Goal: Task Accomplishment & Management: Complete application form

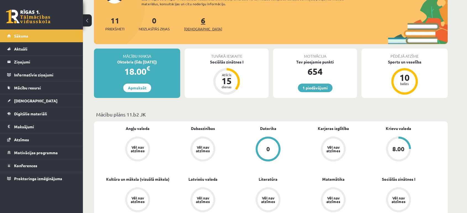
scroll to position [55, 0]
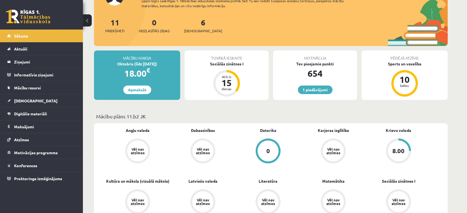
click at [226, 68] on div "Tuvākā ieskaite Sociālās zinātnes I Atlicis 15 dienas" at bounding box center [227, 75] width 84 height 49
click at [224, 65] on div "Sociālās zinātnes I" at bounding box center [227, 64] width 84 height 6
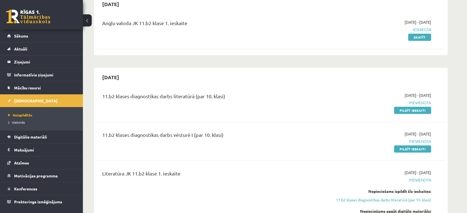
scroll to position [61, 0]
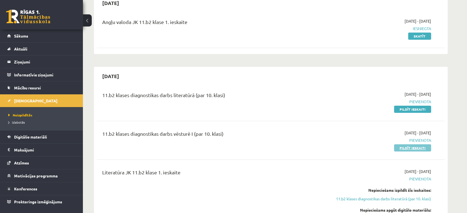
click at [405, 150] on link "Pildīt ieskaiti" at bounding box center [412, 147] width 37 height 7
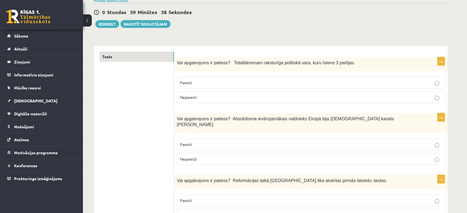
scroll to position [55, 0]
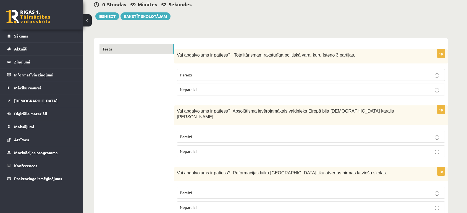
drag, startPoint x: 228, startPoint y: 53, endPoint x: 339, endPoint y: 52, distance: 111.3
click at [339, 52] on div "Vai apgalvojums ir patiess? Totalitārismam raksturīga politiskā vara, kuru īste…" at bounding box center [310, 56] width 273 height 14
copy span "Totalitārismam raksturīga politiskā vara, kuru īsteno 3 partijas."
click at [191, 88] on span "Nepareizi" at bounding box center [188, 89] width 17 height 5
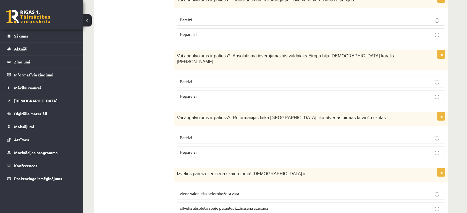
scroll to position [122, 0]
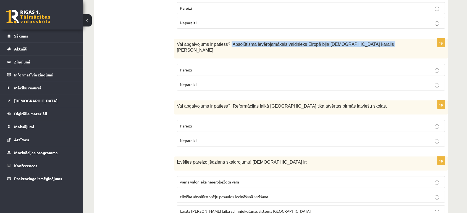
drag, startPoint x: 225, startPoint y: 41, endPoint x: 376, endPoint y: 48, distance: 150.7
click at [376, 48] on div "Vai apgalvojums ir patiess? Absolūtisma ievērojamākais valdnieks Eiropā bija Fr…" at bounding box center [310, 49] width 273 height 20
copy span "Absolūtisma ievērojamākais valdnieks Eiropā bija Francijas karalis Luijs XIV"
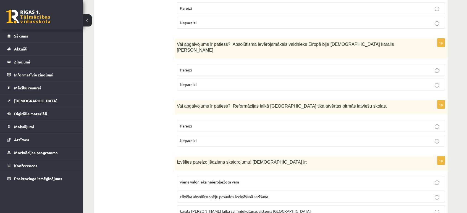
click at [210, 69] on label "Pareizi" at bounding box center [311, 70] width 268 height 12
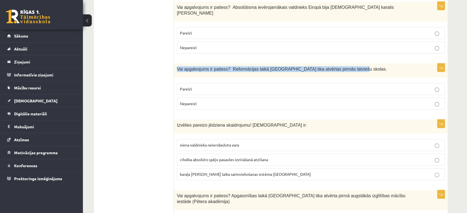
drag, startPoint x: 177, startPoint y: 64, endPoint x: 342, endPoint y: 64, distance: 165.2
click at [342, 66] on p "Vai apgalvojums ir patiess? Reformācijas laikā Livonijā tika atvērtas pirmās la…" at bounding box center [297, 69] width 240 height 6
copy span "Vai apgalvojums ir patiess? Reformācijas laikā Livonijā tika atvērtas pirmās la…"
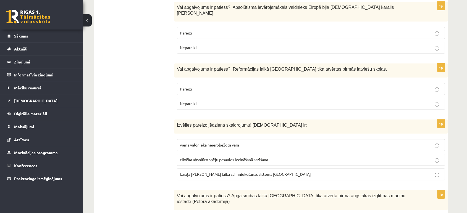
click at [202, 87] on label "Pareizi" at bounding box center [311, 89] width 268 height 12
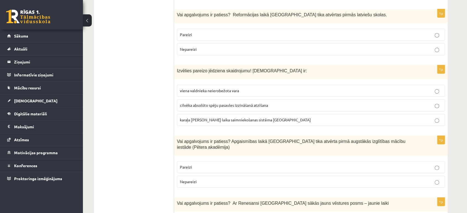
scroll to position [214, 0]
click at [190, 88] on span "viena valdnieka neierobežota vara" at bounding box center [209, 90] width 59 height 5
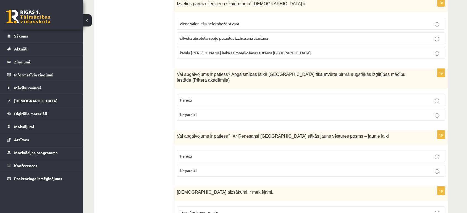
scroll to position [283, 0]
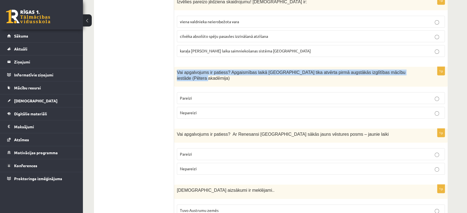
drag, startPoint x: 175, startPoint y: 70, endPoint x: 406, endPoint y: 61, distance: 231.4
click at [406, 67] on div "Vai apgalvojums ir patiess? Apgaismības laikā Jelgavā tika atvērta pirmā augstā…" at bounding box center [310, 77] width 273 height 20
copy span "Vai apgalvojums ir patiess? Apgaismības laikā Jelgavā tika atvērta pirmā augstā…"
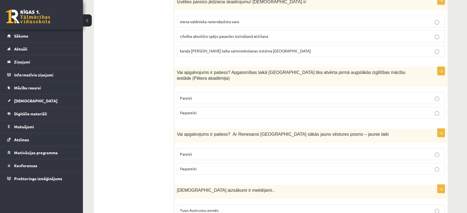
click at [200, 95] on p "Pareizi" at bounding box center [311, 98] width 262 height 6
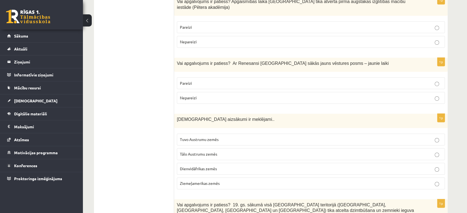
scroll to position [356, 0]
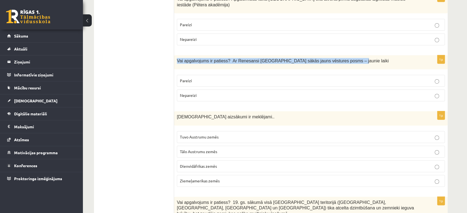
drag, startPoint x: 176, startPoint y: 49, endPoint x: 350, endPoint y: 47, distance: 174.3
click at [350, 55] on div "Vai apgalvojums ir patiess? Ar Renesansi Eiropā sākās jauns vēstures posms – ja…" at bounding box center [310, 62] width 273 height 14
copy span "Vai apgalvojums ir patiess? Ar Renesansi Eiropā sākās jauns vēstures posms – ja…"
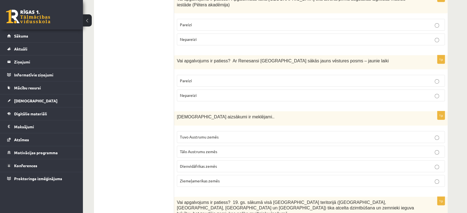
click at [232, 78] on p "Pareizi" at bounding box center [311, 81] width 262 height 6
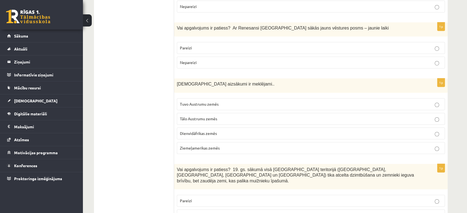
scroll to position [393, 0]
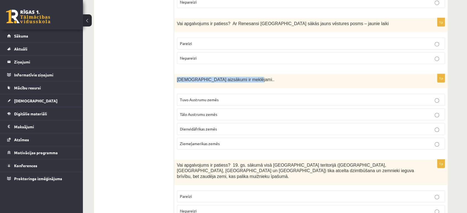
drag, startPoint x: 176, startPoint y: 70, endPoint x: 243, endPoint y: 71, distance: 66.8
click at [243, 74] on div "Kristietības aizsākumi ir meklējami.." at bounding box center [310, 81] width 273 height 14
copy span "Kristietības aizsākumi ir meklējami.."
click at [181, 91] on fieldset "Tuvo Austrumu zemēs Tālo Austrumu zemēs Dienvidāfrikas zemēs Ziemeļamerikas zem…" at bounding box center [311, 121] width 268 height 60
drag, startPoint x: 173, startPoint y: 65, endPoint x: 233, endPoint y: 127, distance: 86.3
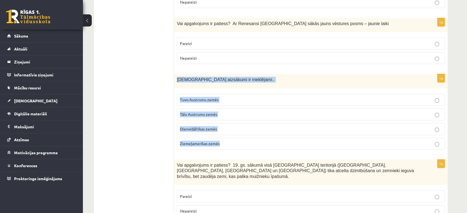
drag, startPoint x: 176, startPoint y: 67, endPoint x: 223, endPoint y: 131, distance: 79.5
click at [223, 131] on div "1p Kristietības aizsākumi ir meklējami.. Tuvo Austrumu zemēs Tālo Austrumu zemē…" at bounding box center [310, 114] width 273 height 80
copy div "Kristietības aizsākumi ir meklējami.. Tuvo Austrumu zemēs Tālo Austrumu zemēs D…"
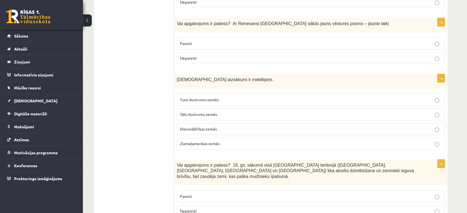
click at [206, 97] on span "Tuvo Austrumu zemēs" at bounding box center [199, 99] width 39 height 5
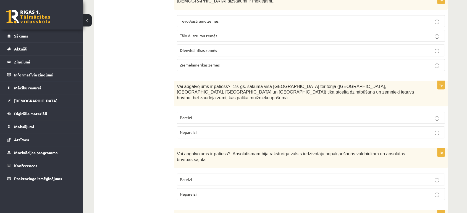
scroll to position [476, 0]
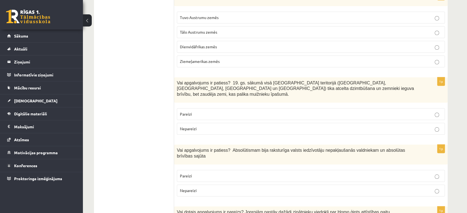
drag, startPoint x: 173, startPoint y: 70, endPoint x: 212, endPoint y: 93, distance: 45.6
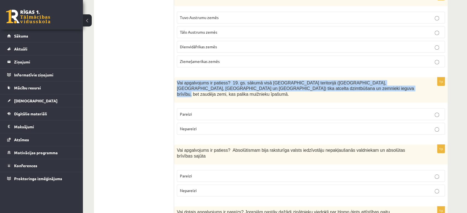
drag, startPoint x: 176, startPoint y: 73, endPoint x: 315, endPoint y: 74, distance: 138.4
click at [315, 77] on div "Vai apgalvojums ir patiess? 19. gs. sākumā visā Latvijas teritorijā (Kurzemē, Z…" at bounding box center [310, 89] width 273 height 25
copy span "Vai apgalvojums ir patiess? 19. gs. sākumā visā Latvijas teritorijā (Kurzemē, Z…"
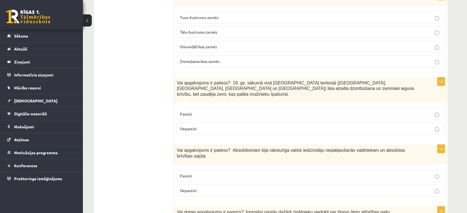
click at [201, 126] on p "Nepareizi" at bounding box center [311, 129] width 262 height 6
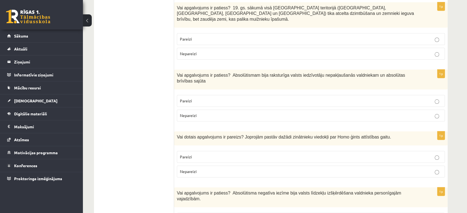
scroll to position [554, 0]
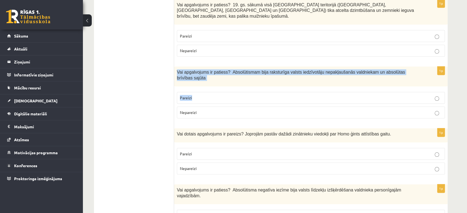
drag, startPoint x: 174, startPoint y: 54, endPoint x: 218, endPoint y: 70, distance: 47.3
click at [218, 70] on div "1p Vai apgalvojums ir patiess? Absolūtismam bija raksturīga valsts iedzīvotāju …" at bounding box center [310, 95] width 273 height 56
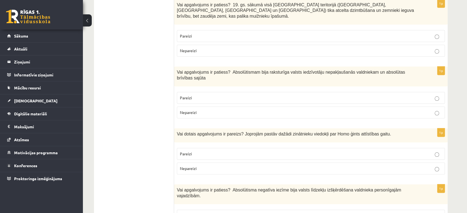
click at [192, 110] on p "Nepareizi" at bounding box center [311, 113] width 262 height 6
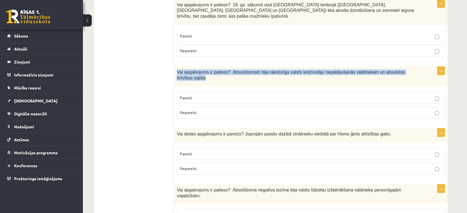
drag, startPoint x: 176, startPoint y: 52, endPoint x: 433, endPoint y: 53, distance: 256.6
click at [433, 67] on div "Vai apgalvojums ir patiess? Absolūtismam bija raksturīga valsts iedzīvotāju nep…" at bounding box center [310, 77] width 273 height 20
copy span "Vai apgalvojums ir patiess? Absolūtismam bija raksturīga valsts iedzīvotāju nep…"
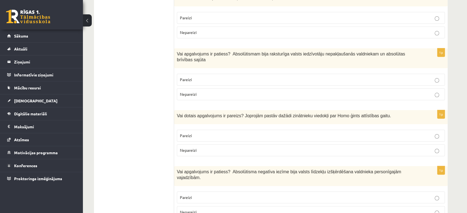
scroll to position [572, 0]
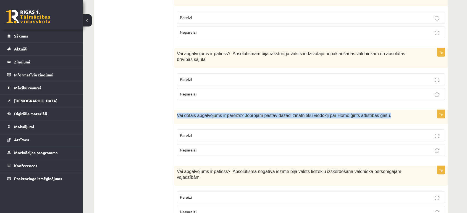
drag, startPoint x: 176, startPoint y: 97, endPoint x: 382, endPoint y: 87, distance: 206.8
click at [382, 110] on div "Vai dotais apgalvojums ir pareizs? Joprojām pastāv dažādi zinātnieku viedokļi p…" at bounding box center [310, 117] width 273 height 14
copy span "Vai dotais apgalvojums ir pareizs? Joprojām pastāv dažādi zinātnieku viedokļi p…"
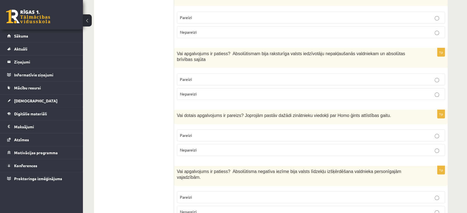
click at [196, 130] on label "Pareizi" at bounding box center [311, 136] width 268 height 12
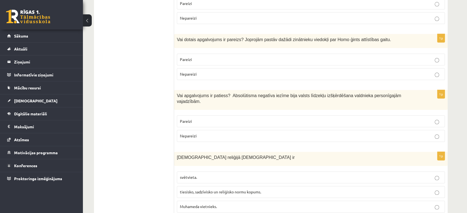
scroll to position [648, 0]
click at [182, 119] on span "Pareizi" at bounding box center [186, 121] width 12 height 5
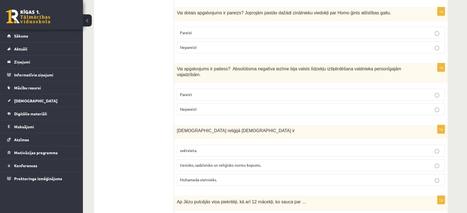
scroll to position [678, 0]
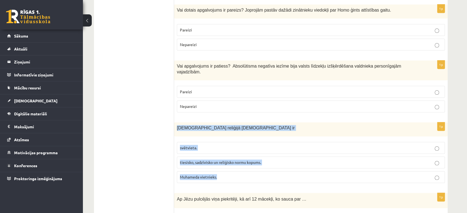
drag, startPoint x: 176, startPoint y: 96, endPoint x: 251, endPoint y: 143, distance: 88.2
click at [251, 143] on div "1p Islāma reliģijā Šariata ir svētvieta. tiesisko, sadzīvisko un reliģisko norm…" at bounding box center [310, 154] width 273 height 65
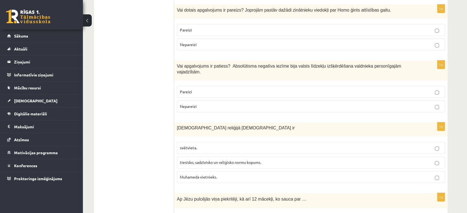
click at [201, 160] on span "tiesisko, sadzīvisko un reliģisko normu kopums." at bounding box center [220, 162] width 81 height 5
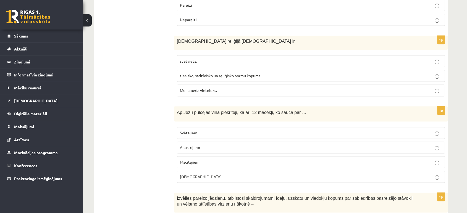
scroll to position [783, 0]
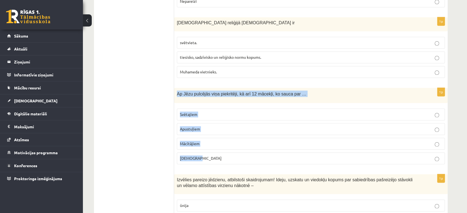
drag, startPoint x: 175, startPoint y: 62, endPoint x: 228, endPoint y: 127, distance: 84.0
click at [228, 127] on div "1p Ap Jēzu pulcējās viņa piekritēji, kā arī 12 mācekļi, ko sauca par … Svētajie…" at bounding box center [310, 128] width 273 height 81
click at [210, 126] on p "Apustuļiem" at bounding box center [311, 129] width 262 height 6
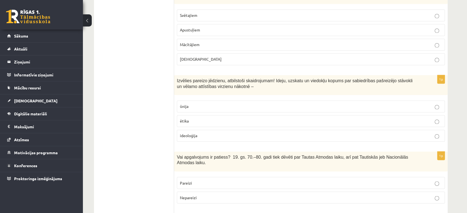
scroll to position [884, 0]
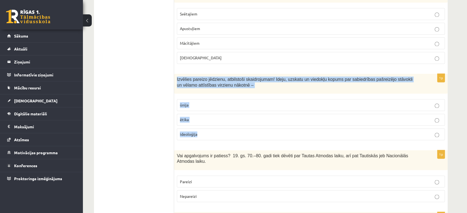
drag, startPoint x: 175, startPoint y: 47, endPoint x: 230, endPoint y: 99, distance: 74.8
click at [230, 99] on div "1p Izvēlies pareizo jēdzienu, atbilstoši skaidrojumam! Ideju, uzskatu un viedok…" at bounding box center [310, 109] width 273 height 71
click at [205, 114] on label "ētika" at bounding box center [311, 120] width 268 height 12
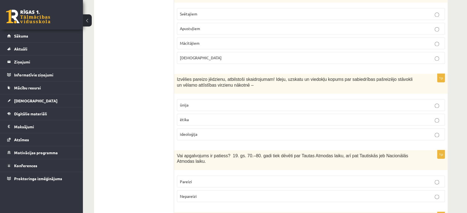
click at [201, 131] on p "ideoloģija" at bounding box center [311, 134] width 262 height 6
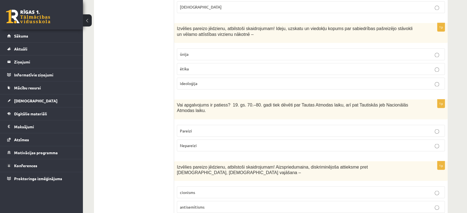
scroll to position [936, 0]
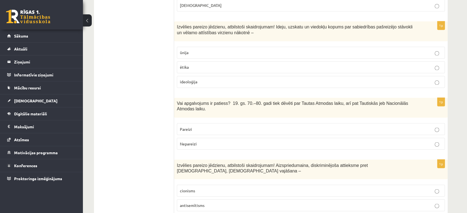
drag, startPoint x: 172, startPoint y: 75, endPoint x: 202, endPoint y: 87, distance: 32.2
click at [202, 87] on div "***** Tests 1p Vai apgalvojums ir patiess? Totalitārismam raksturīga politiskā …" at bounding box center [271, 161] width 354 height 2006
click at [170, 77] on ul "Tests" at bounding box center [136, 160] width 75 height 1995
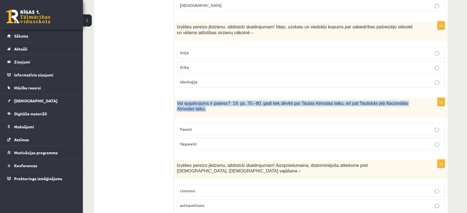
drag, startPoint x: 175, startPoint y: 74, endPoint x: 417, endPoint y: 73, distance: 241.7
click at [417, 98] on div "Vai apgalvojums ir patiess? 19. gs. 70.–80. gadi tiek dēvēti par Tautas Atmodas…" at bounding box center [310, 108] width 273 height 20
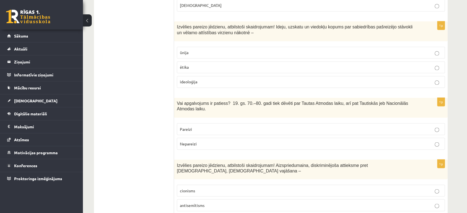
click at [212, 126] on p "Pareizi" at bounding box center [311, 129] width 262 height 6
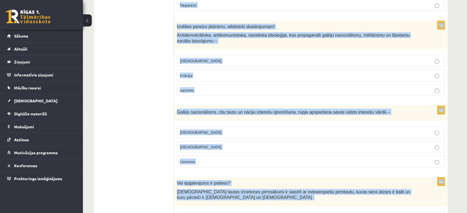
scroll to position [1852, 0]
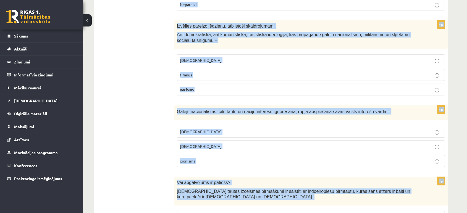
drag, startPoint x: 175, startPoint y: 100, endPoint x: 294, endPoint y: 193, distance: 151.8
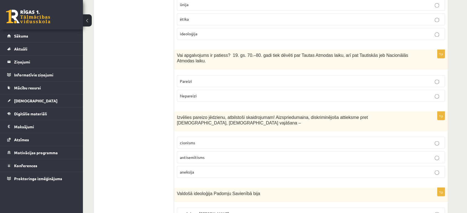
scroll to position [985, 0]
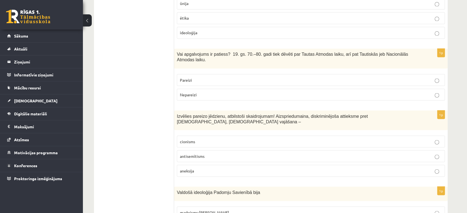
click at [205, 153] on p "antisemītisms" at bounding box center [311, 156] width 262 height 6
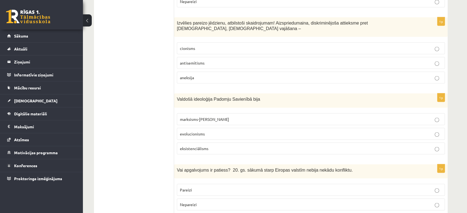
scroll to position [1082, 0]
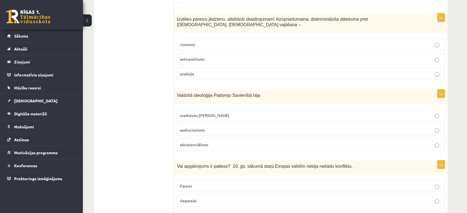
click at [210, 113] on span "marksisms-ļeņinisms" at bounding box center [204, 115] width 49 height 5
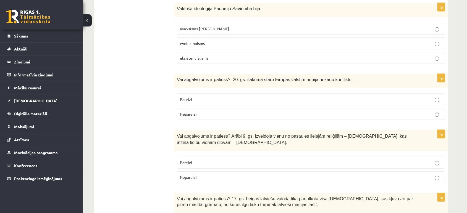
scroll to position [1170, 0]
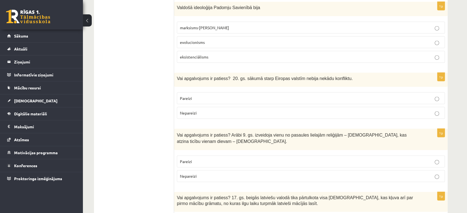
click at [207, 110] on p "Nepareizi" at bounding box center [311, 113] width 262 height 6
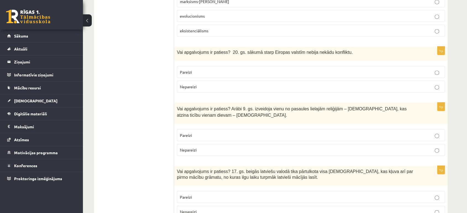
scroll to position [1216, 0]
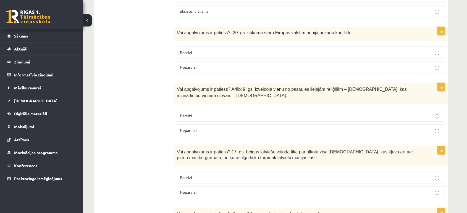
click at [207, 128] on p "Nepareizi" at bounding box center [311, 131] width 262 height 6
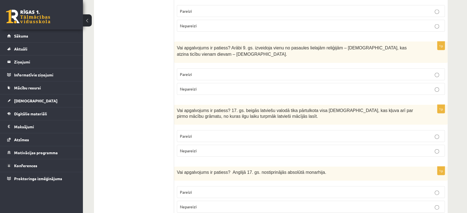
scroll to position [1267, 0]
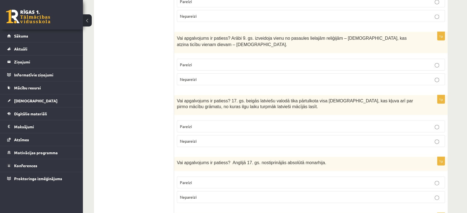
click at [225, 118] on fieldset "Pareizi Nepareizi" at bounding box center [311, 133] width 268 height 31
click at [224, 124] on p "Pareizi" at bounding box center [311, 127] width 262 height 6
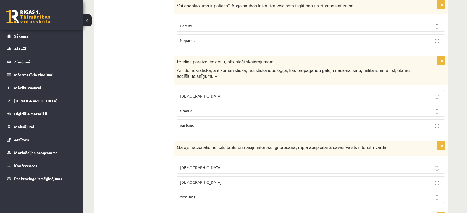
scroll to position [1852, 0]
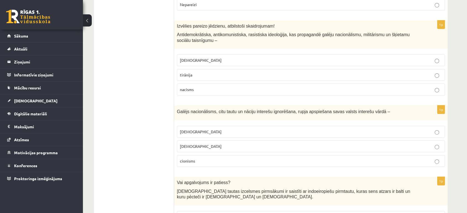
click at [211, 213] on p "Pareizi" at bounding box center [311, 217] width 262 height 6
click at [196, 129] on span "šovinisms" at bounding box center [201, 131] width 42 height 5
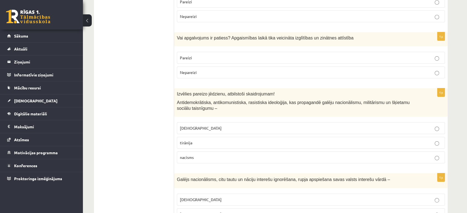
scroll to position [1773, 0]
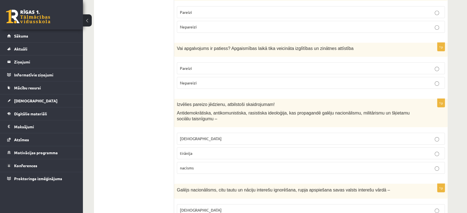
click at [226, 136] on p "fašisms" at bounding box center [311, 139] width 262 height 6
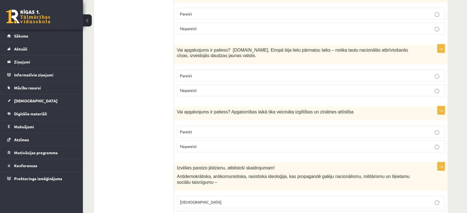
scroll to position [1709, 0]
click at [259, 130] on p "Pareizi" at bounding box center [311, 133] width 262 height 6
click at [247, 73] on p "Pareizi" at bounding box center [311, 76] width 262 height 6
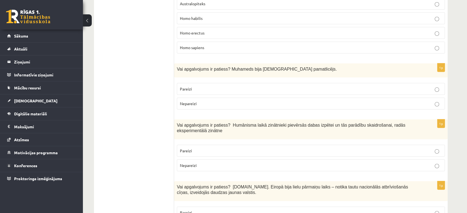
scroll to position [1571, 0]
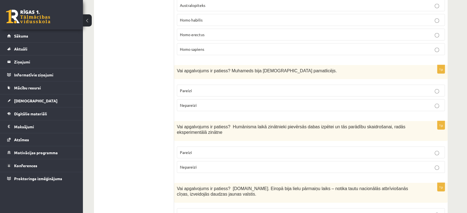
click at [220, 144] on fieldset "Pareizi Nepareizi" at bounding box center [311, 159] width 268 height 31
click at [215, 150] on p "Pareizi" at bounding box center [311, 153] width 262 height 6
click at [221, 88] on p "Pareizi" at bounding box center [311, 91] width 262 height 6
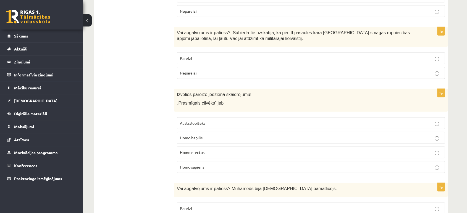
scroll to position [1451, 0]
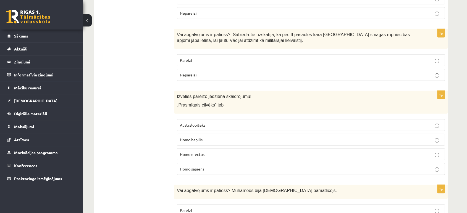
click at [220, 134] on label "Homo habilis" at bounding box center [311, 140] width 268 height 12
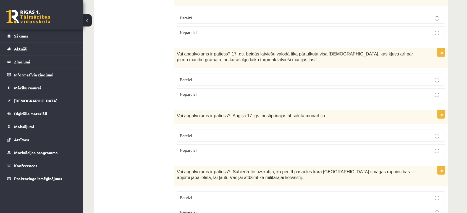
scroll to position [1314, 0]
click at [238, 148] on p "Nepareizi" at bounding box center [311, 151] width 262 height 6
click at [205, 207] on label "Nepareizi" at bounding box center [311, 213] width 268 height 12
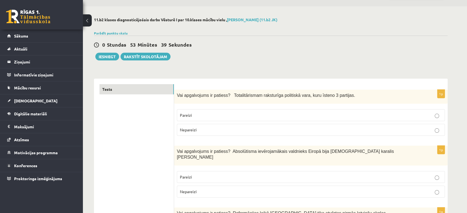
scroll to position [13, 0]
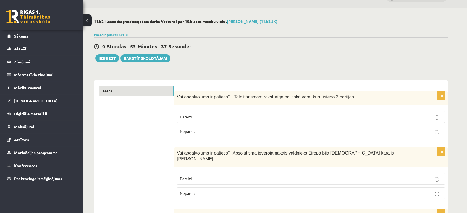
click at [110, 32] on div "Parādīt punktu skalu Atzīme No Līdz 1 0 5 2 6 8 3 9 11 4 12 14 5 15 17 6 18 20 …" at bounding box center [271, 34] width 354 height 5
click at [109, 33] on link "Parādīt punktu skalu" at bounding box center [111, 35] width 34 height 4
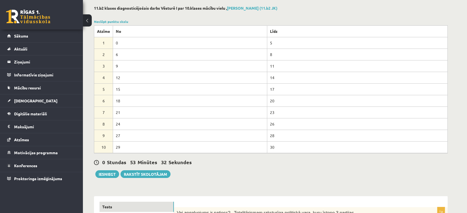
scroll to position [0, 0]
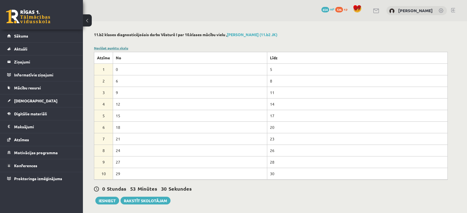
click at [115, 46] on link "Noslēpt punktu skalu" at bounding box center [111, 48] width 34 height 4
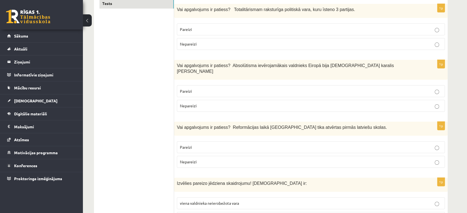
scroll to position [95, 0]
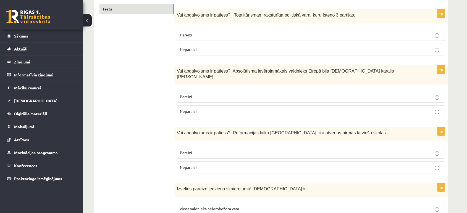
click at [250, 165] on p "Nepareizi" at bounding box center [311, 168] width 262 height 6
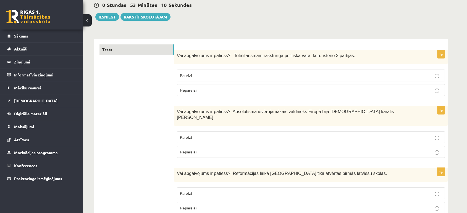
scroll to position [56, 0]
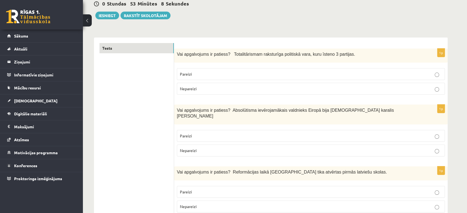
click at [231, 148] on p "Nepareizi" at bounding box center [311, 151] width 262 height 6
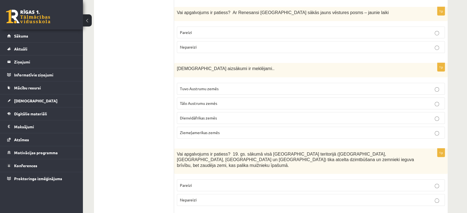
scroll to position [462, 0]
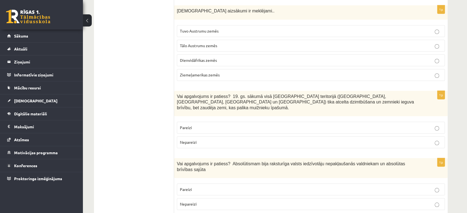
click at [217, 125] on p "Pareizi" at bounding box center [311, 128] width 262 height 6
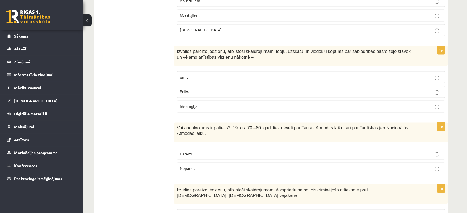
scroll to position [919, 0]
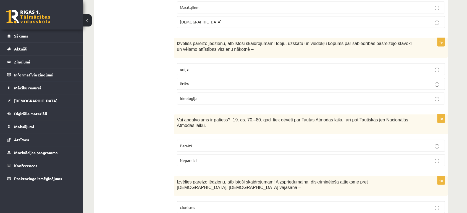
click at [207, 157] on p "Nepareizi" at bounding box center [311, 160] width 262 height 6
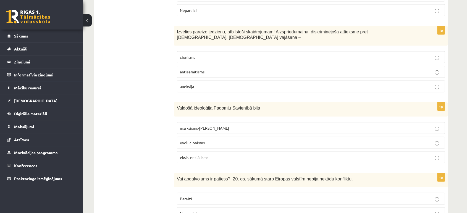
scroll to position [1070, 0]
click at [202, 154] on span "eksistenciālisms" at bounding box center [194, 156] width 28 height 5
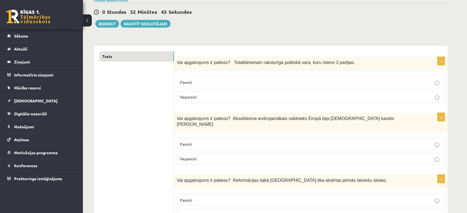
scroll to position [0, 0]
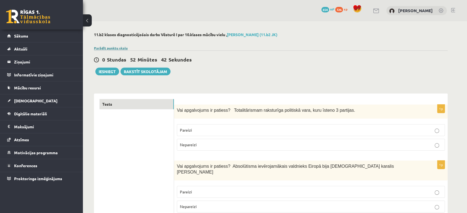
click at [115, 49] on link "Parādīt punktu skalu" at bounding box center [111, 48] width 34 height 4
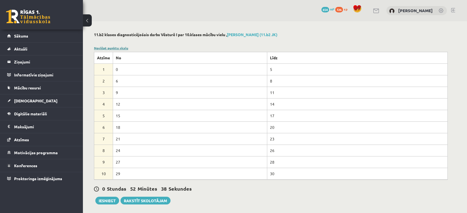
click at [104, 46] on link "Noslēpt punktu skalu" at bounding box center [111, 48] width 34 height 4
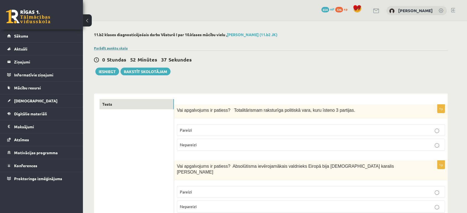
click at [104, 46] on link "Parādīt punktu skalu" at bounding box center [111, 48] width 34 height 4
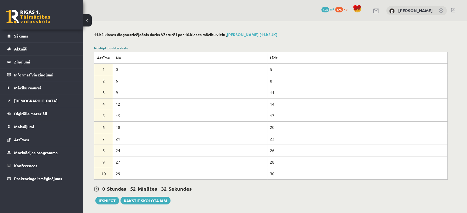
click at [114, 47] on link "Noslēpt punktu skalu" at bounding box center [111, 48] width 34 height 4
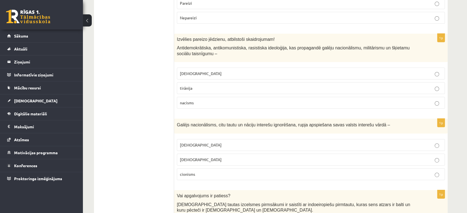
scroll to position [1774, 0]
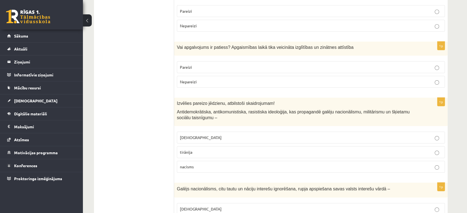
click at [204, 149] on p "tirānija" at bounding box center [311, 152] width 262 height 6
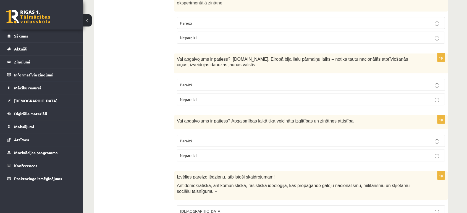
scroll to position [1637, 0]
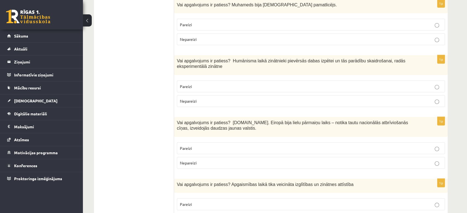
click at [199, 160] on p "Nepareizi" at bounding box center [311, 163] width 262 height 6
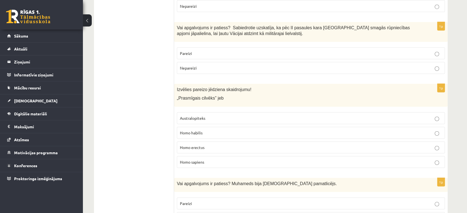
scroll to position [1454, 0]
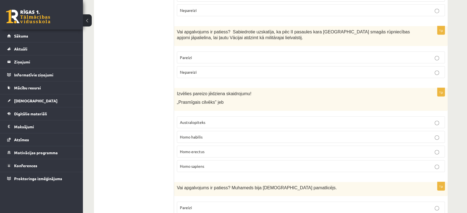
click at [201, 149] on p "Homo erectus" at bounding box center [311, 152] width 262 height 6
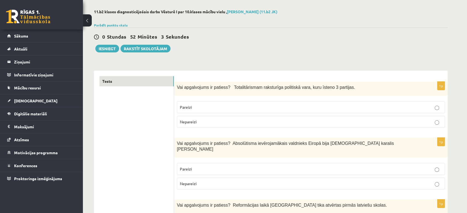
scroll to position [0, 0]
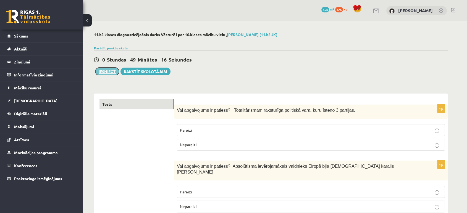
click at [105, 72] on button "Iesniegt" at bounding box center [107, 72] width 24 height 8
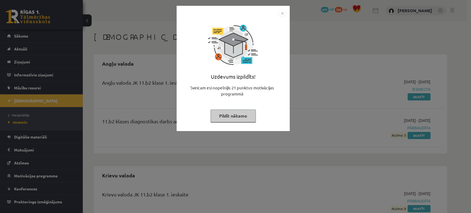
click at [279, 11] on img "Close" at bounding box center [282, 13] width 8 height 8
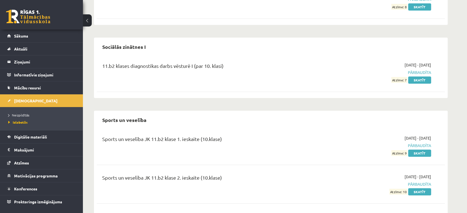
scroll to position [394, 0]
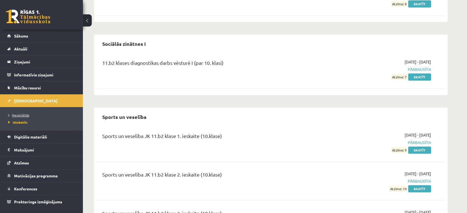
click at [24, 113] on link "Neizpildītās" at bounding box center [42, 115] width 69 height 5
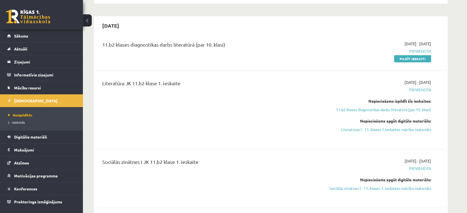
scroll to position [131, 0]
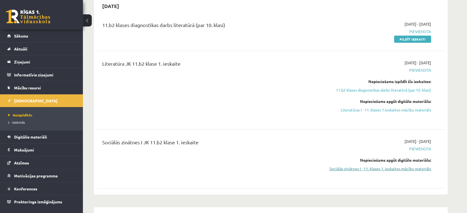
click at [342, 168] on link "Sociālās zinātnes I - 11. klases 1. ieskaites mācību materiāls" at bounding box center [379, 169] width 104 height 6
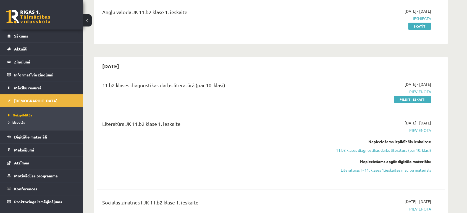
scroll to position [0, 0]
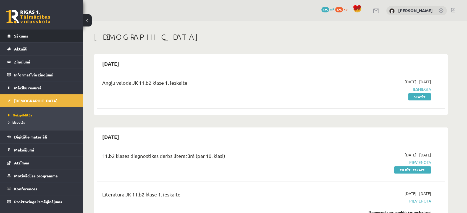
click at [17, 36] on span "Sākums" at bounding box center [21, 35] width 14 height 5
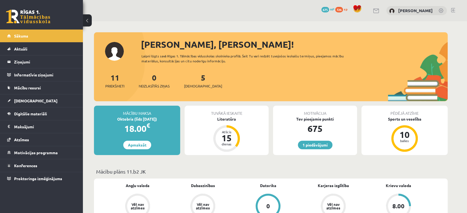
click at [191, 79] on div "5 [DEMOGRAPHIC_DATA]" at bounding box center [203, 80] width 38 height 17
click at [191, 86] on span "[DEMOGRAPHIC_DATA]" at bounding box center [203, 86] width 38 height 6
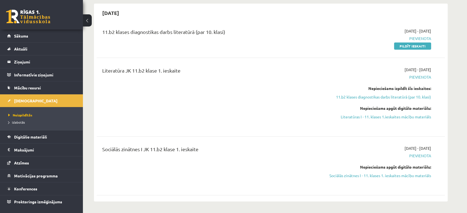
scroll to position [131, 0]
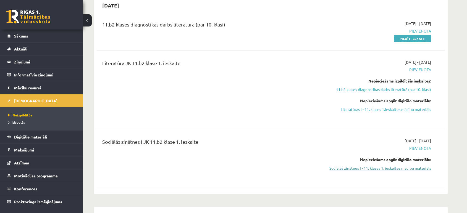
click at [389, 169] on link "Sociālās zinātnes I - 11. klases 1. ieskaites mācību materiāls" at bounding box center [379, 168] width 104 height 6
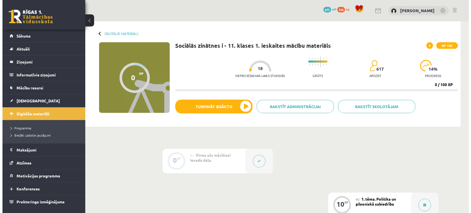
scroll to position [55, 0]
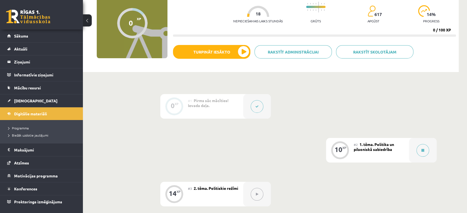
click at [254, 109] on button at bounding box center [257, 106] width 13 height 13
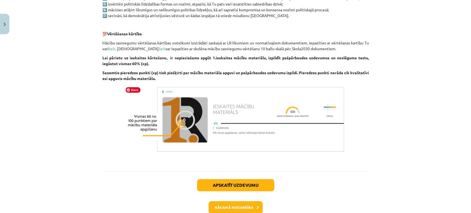
scroll to position [358, 0]
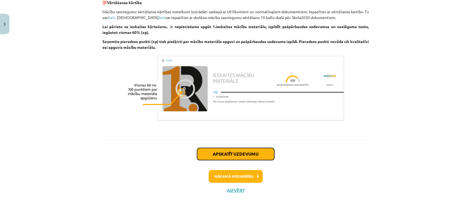
click at [217, 156] on button "Apskatīt uzdevumu" at bounding box center [235, 154] width 77 height 12
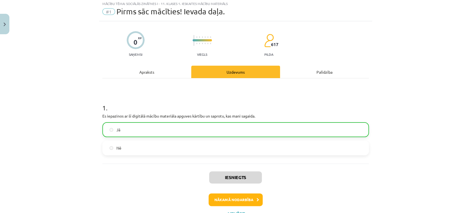
scroll to position [14, 0]
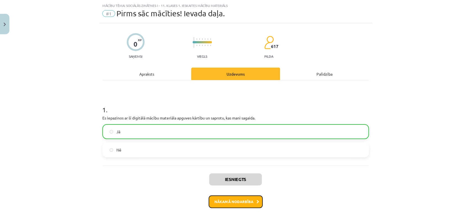
click at [227, 206] on button "Nākamā nodarbība" at bounding box center [236, 202] width 54 height 13
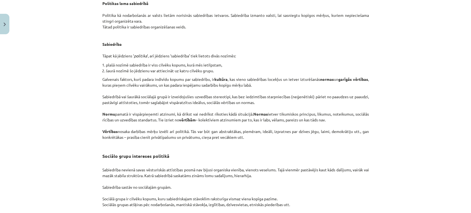
scroll to position [853, 0]
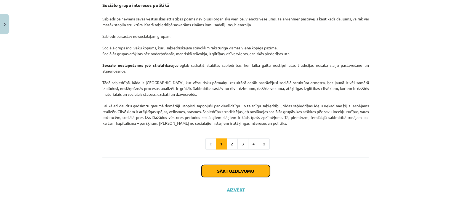
click at [226, 170] on button "Sākt uzdevumu" at bounding box center [236, 171] width 68 height 12
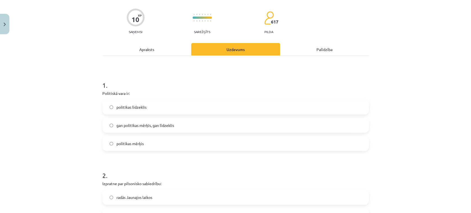
scroll to position [14, 0]
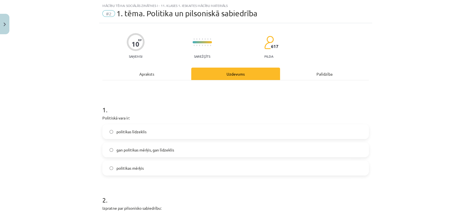
click at [135, 78] on div "Apraksts" at bounding box center [146, 74] width 89 height 12
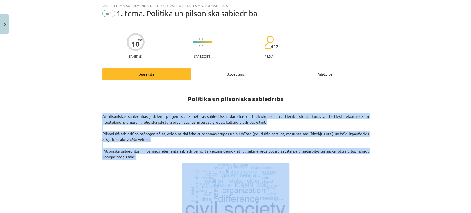
drag, startPoint x: 99, startPoint y: 113, endPoint x: 141, endPoint y: 180, distance: 79.1
drag, startPoint x: 128, startPoint y: 145, endPoint x: 77, endPoint y: 132, distance: 52.7
click at [77, 132] on div "Mācību tēma: Sociālās zinātnes i - 11. klases 1. ieskaites mācību materiāls #2 …" at bounding box center [235, 106] width 471 height 213
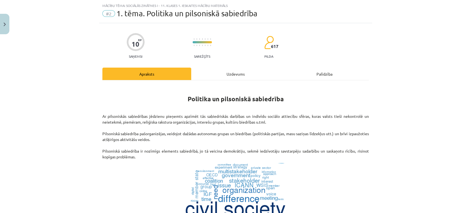
drag, startPoint x: 77, startPoint y: 132, endPoint x: 55, endPoint y: 171, distance: 44.0
click at [55, 171] on div "Mācību tēma: Sociālās zinātnes i - 11. klases 1. ieskaites mācību materiāls #2 …" at bounding box center [235, 106] width 471 height 213
click at [223, 76] on div "Uzdevums" at bounding box center [235, 74] width 89 height 12
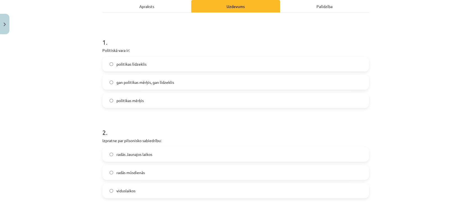
scroll to position [88, 0]
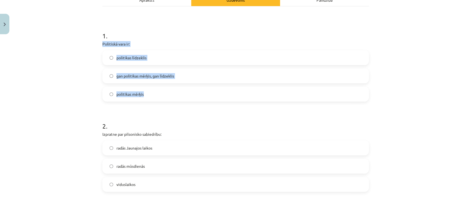
drag, startPoint x: 96, startPoint y: 45, endPoint x: 150, endPoint y: 94, distance: 72.7
click at [150, 94] on div "Mācību tēma: Sociālās zinātnes i - 11. klases 1. ieskaites mācību materiāls #2 …" at bounding box center [235, 106] width 471 height 213
copy div "Politiskā vara ir: politikas līdzeklis gan politikas mērķis, gan līdzeklis poli…"
click at [130, 80] on label "gan politikas mērķis, gan līdzeklis" at bounding box center [236, 76] width 266 height 14
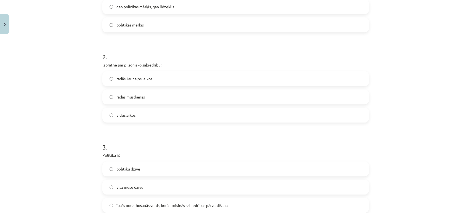
scroll to position [156, 0]
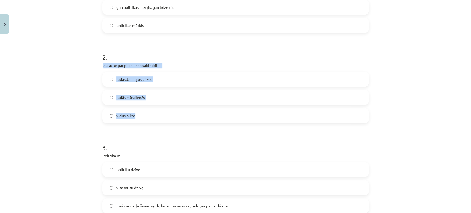
drag, startPoint x: 101, startPoint y: 66, endPoint x: 138, endPoint y: 115, distance: 61.1
click at [138, 115] on div "2 . Izpratne par pilsonisko sabiedrību: radās Jaunajos laikos radās mūsdienās v…" at bounding box center [235, 83] width 267 height 79
copy div "zpratne par pilsonisko sabiedrību: radās Jaunajos laikos radās mūsdienās vidusl…"
click at [133, 82] on label "radās Jaunajos laikos" at bounding box center [236, 79] width 266 height 14
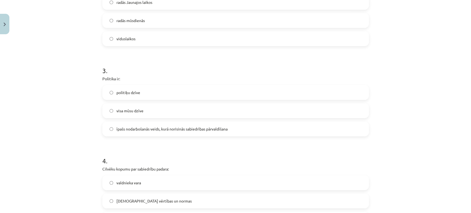
scroll to position [246, 0]
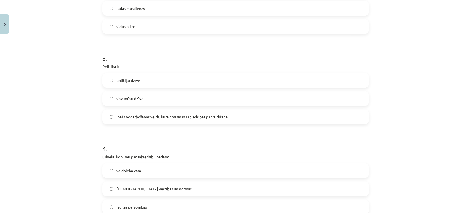
click at [131, 120] on label "īpašs nodarbošanās veids, kurā norisinās sabiedrības pārvaldīšana" at bounding box center [236, 117] width 266 height 14
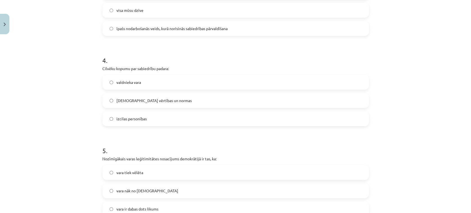
scroll to position [339, 0]
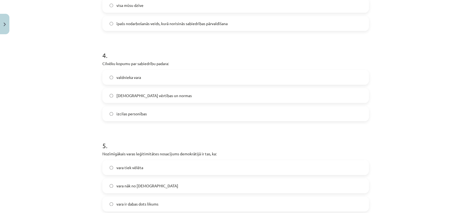
click at [116, 100] on label "kopīgās vērtības un normas" at bounding box center [236, 96] width 266 height 14
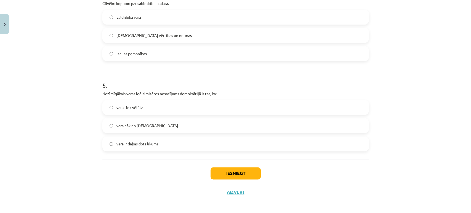
click at [94, 93] on div "Mācību tēma: Sociālās zinātnes i - 11. klases 1. ieskaites mācību materiāls #2 …" at bounding box center [235, 106] width 471 height 213
drag, startPoint x: 94, startPoint y: 97, endPoint x: 130, endPoint y: 106, distance: 37.8
click at [130, 106] on div "Mācību tēma: Sociālās zinātnes i - 11. klases 1. ieskaites mācību materiāls #2 …" at bounding box center [235, 106] width 471 height 213
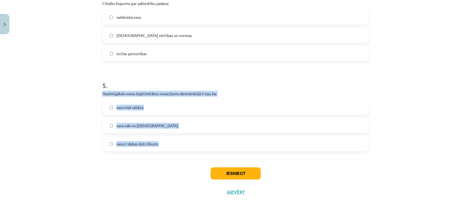
drag, startPoint x: 97, startPoint y: 95, endPoint x: 157, endPoint y: 141, distance: 75.1
copy div "Nozīmīgākais varas leģitimitātes nosacījums demokrātijā ir tas, ka: vara tiek v…"
click at [119, 112] on label "vara tiek vēlēta" at bounding box center [236, 108] width 266 height 14
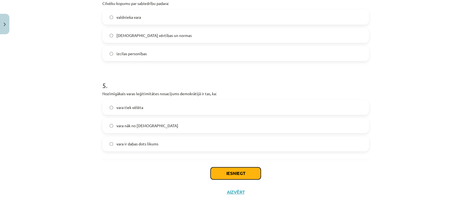
click at [211, 170] on button "Iesniegt" at bounding box center [236, 173] width 50 height 12
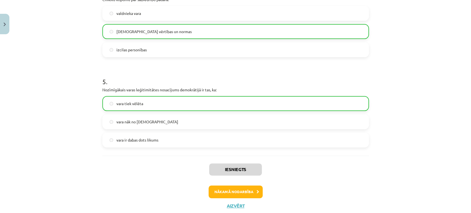
scroll to position [418, 0]
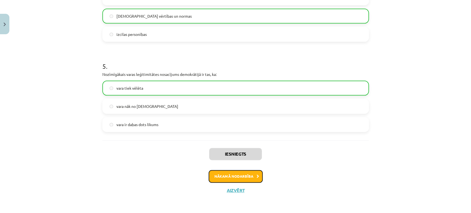
click at [217, 181] on button "Nākamā nodarbība" at bounding box center [236, 176] width 54 height 13
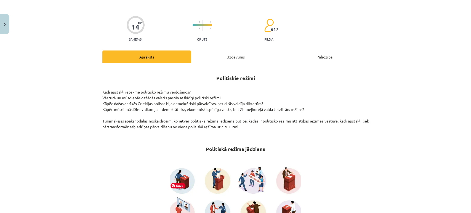
scroll to position [31, 0]
click at [236, 57] on div "Uzdevums" at bounding box center [235, 56] width 89 height 12
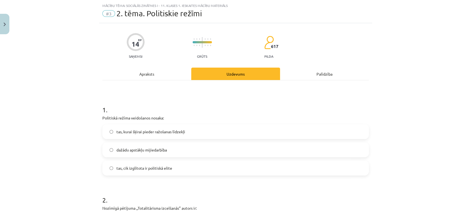
scroll to position [58, 0]
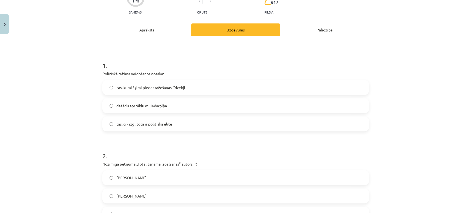
click at [149, 110] on label "dažādu apstākļu mijiedarbība" at bounding box center [236, 106] width 266 height 14
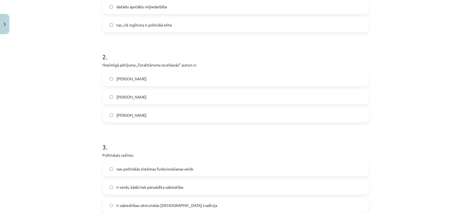
scroll to position [157, 0]
click at [133, 80] on span "Raimons Ārons" at bounding box center [132, 79] width 30 height 6
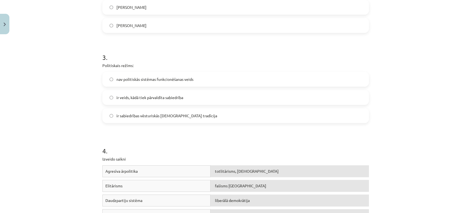
scroll to position [247, 0]
click at [127, 98] on span "ir veids, kādā tiek pārvaldīta sabiedrība" at bounding box center [150, 97] width 67 height 6
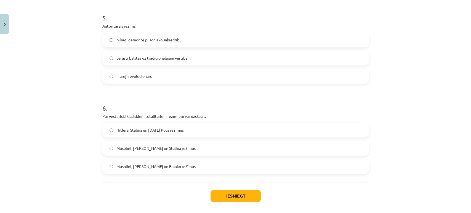
scroll to position [526, 0]
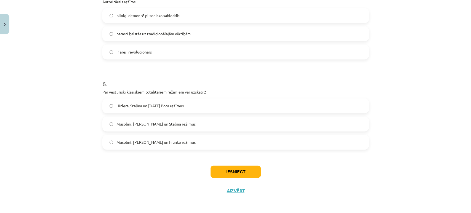
click at [157, 106] on span "Hitlera, Staļina un Pola Pota režīmus" at bounding box center [150, 106] width 67 height 6
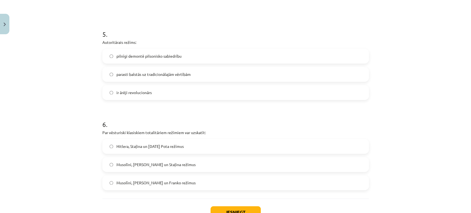
click at [119, 57] on span "pilnīgi demontē pilsonisko sabiedrību" at bounding box center [149, 56] width 65 height 6
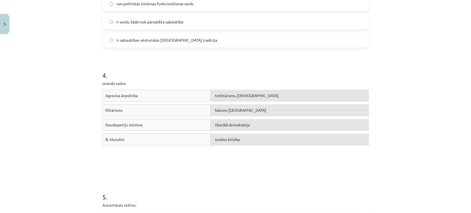
scroll to position [322, 0]
drag, startPoint x: 96, startPoint y: 83, endPoint x: 252, endPoint y: 147, distance: 168.4
click at [252, 147] on div "14 XP Saņemsi Grūts 617 pilda Apraksts Uzdevums Palīdzība 1 . Politiskā režīma …" at bounding box center [235, 59] width 273 height 689
copy div "Izveido saikni Agresīva ārpolitika totlitārisms, šovinisms Elitārisms fašisms I…"
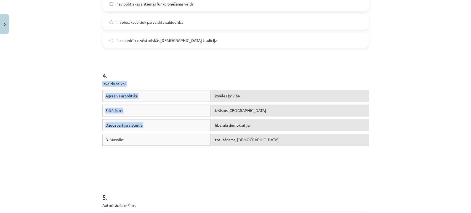
drag, startPoint x: 222, startPoint y: 79, endPoint x: 229, endPoint y: 123, distance: 44.4
click at [229, 123] on div "4 . Izveido saikni Agresīva ārpolitika izvēles brīvība Elitārisms fašisms Itāli…" at bounding box center [235, 112] width 267 height 122
drag, startPoint x: 220, startPoint y: 176, endPoint x: 228, endPoint y: 119, distance: 58.2
click at [228, 119] on form "1 . Politiskā režīma veidošanos nosaka: tas, kurai šķirai pieder ražošanas līdz…" at bounding box center [235, 71] width 267 height 566
click at [316, 22] on label "ir veids, kādā tiek pārvaldīta sabiedrība" at bounding box center [236, 22] width 266 height 14
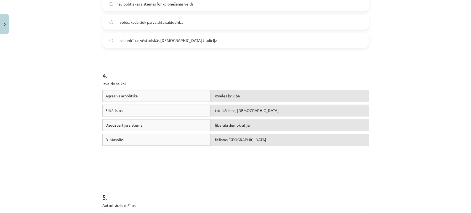
click at [228, 93] on div "izvēles brīvība" at bounding box center [290, 96] width 158 height 12
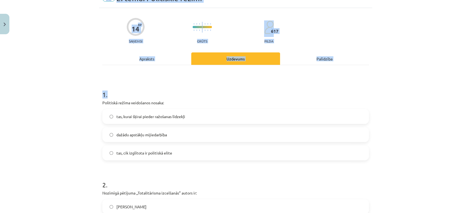
scroll to position [280, 0]
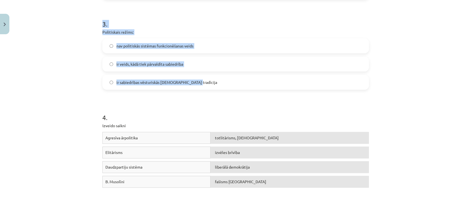
drag, startPoint x: 97, startPoint y: 133, endPoint x: 195, endPoint y: 80, distance: 111.7
click at [195, 80] on div "14 XP Saņemsi Grūts 617 pilda Apraksts Uzdevums Palīdzība 1 . Politiskā režīma …" at bounding box center [235, 101] width 273 height 689
copy form "Politiskā režīma veidošanos nosaka: tas, kurai šķirai pieder ražošanas līdzekļi…"
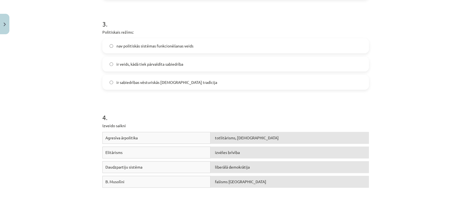
click at [60, 94] on div "Mācību tēma: Sociālās zinātnes i - 11. klases 1. ieskaites mācību materiāls #3 …" at bounding box center [235, 106] width 471 height 213
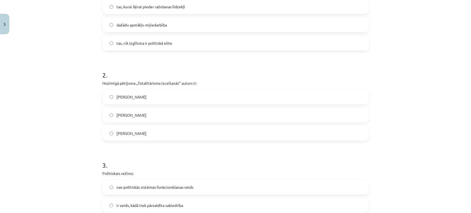
scroll to position [140, 0]
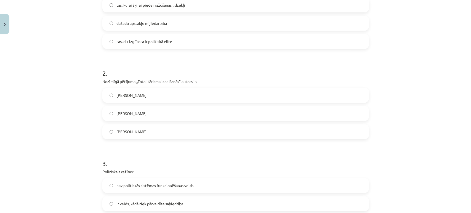
click at [118, 137] on label "Hanna Ārendte" at bounding box center [236, 132] width 266 height 14
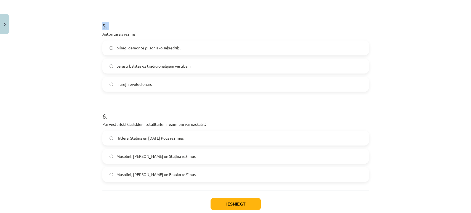
scroll to position [526, 0]
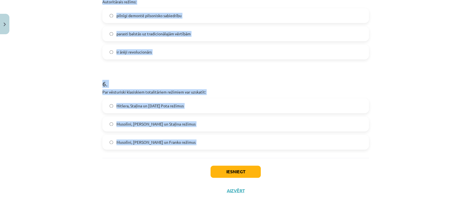
drag, startPoint x: 97, startPoint y: 58, endPoint x: 189, endPoint y: 158, distance: 136.2
copy form "Autoritārais režīms: pilnīgi demontē pilsonisko sabiedrību parasti balstās uz t…"
click at [67, 70] on div "Mācību tēma: Sociālās zinātnes i - 11. klases 1. ieskaites mācību materiāls #3 …" at bounding box center [235, 106] width 471 height 213
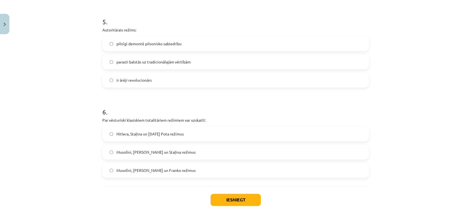
scroll to position [485, 0]
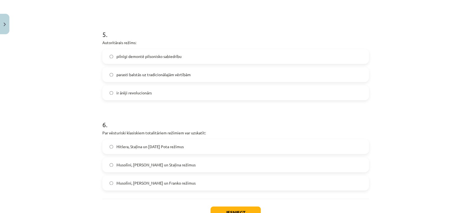
click at [119, 77] on span "parasti balstās uz tradicionālajām vērtībām" at bounding box center [154, 75] width 74 height 6
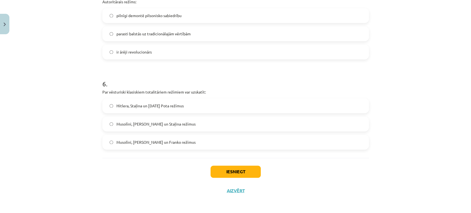
click at [140, 127] on label "Musolīni, Hitlera un Staļina režīmus" at bounding box center [236, 124] width 266 height 14
click at [227, 166] on button "Iesniegt" at bounding box center [236, 172] width 50 height 12
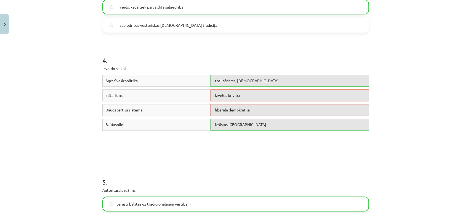
scroll to position [544, 0]
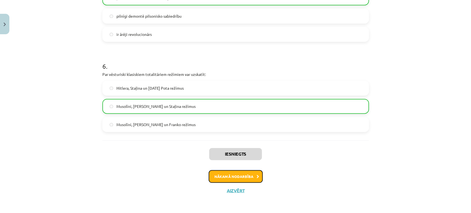
click at [238, 175] on button "Nākamā nodarbība" at bounding box center [236, 176] width 54 height 13
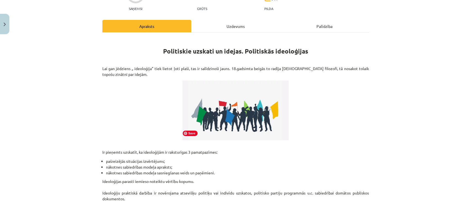
scroll to position [62, 0]
click at [239, 23] on div "Uzdevums" at bounding box center [235, 26] width 89 height 12
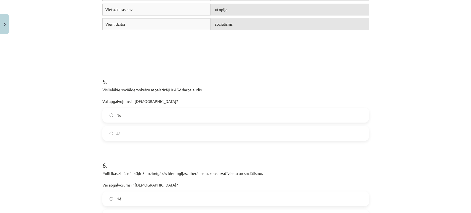
scroll to position [410, 0]
click at [117, 115] on span "Nē" at bounding box center [119, 115] width 5 height 6
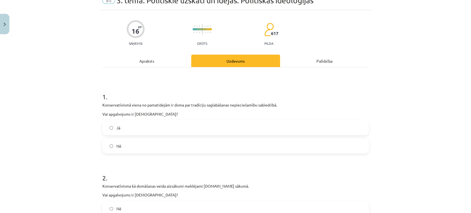
scroll to position [28, 0]
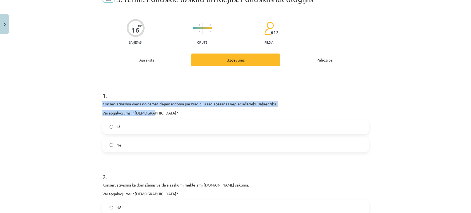
drag, startPoint x: 98, startPoint y: 104, endPoint x: 155, endPoint y: 111, distance: 57.4
copy div "Konservatīvismā viena no pamatidejām ir doma par tradīciju saglabāšanas nepieci…"
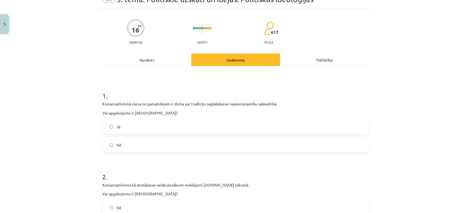
click at [126, 127] on label "Jā" at bounding box center [236, 127] width 266 height 14
click at [68, 133] on div "Mācību tēma: Sociālās zinātnes i - 11. klases 1. ieskaites mācību materiāls #4 …" at bounding box center [235, 106] width 471 height 213
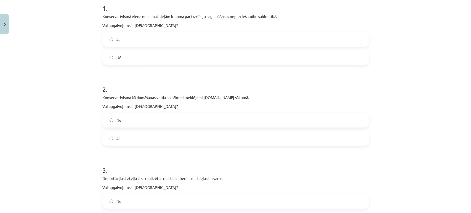
scroll to position [115, 0]
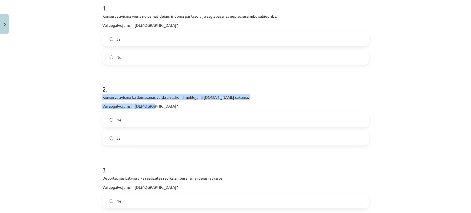
drag, startPoint x: 98, startPoint y: 98, endPoint x: 155, endPoint y: 104, distance: 57.5
copy div "Konservatīvisma kā domāšanas veida aizsākumi meklējami 20.gs sākumā. Vai apgalv…"
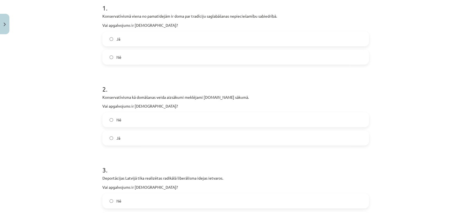
click at [113, 125] on label "Nē" at bounding box center [236, 120] width 266 height 14
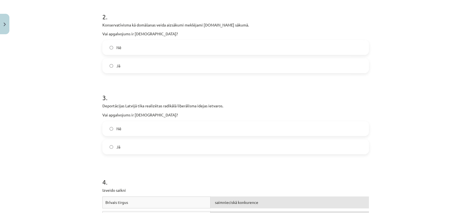
scroll to position [199, 0]
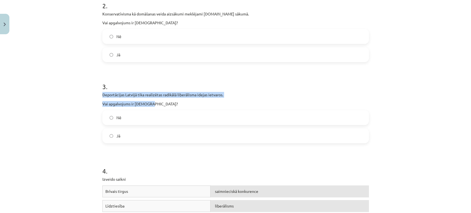
drag, startPoint x: 101, startPoint y: 92, endPoint x: 151, endPoint y: 101, distance: 51.3
click at [151, 101] on div "Deportācijas Latvijā tika realizētas radikālā liberālisma idejas ietvaros. Vai …" at bounding box center [235, 99] width 267 height 15
copy div "Deportācijas Latvijā tika realizētas radikālā liberālisma idejas ietvaros. Vai …"
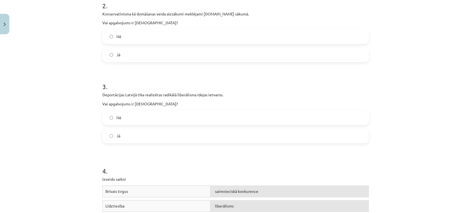
click at [135, 119] on label "Nē" at bounding box center [236, 118] width 266 height 14
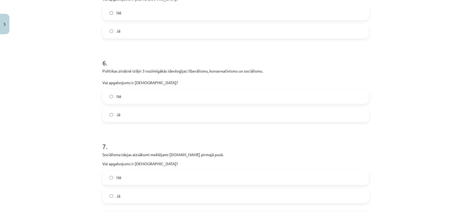
scroll to position [513, 0]
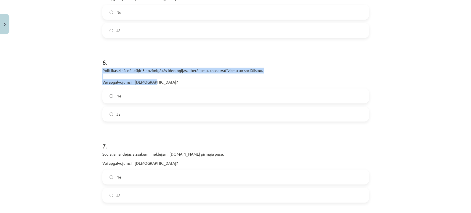
drag, startPoint x: 99, startPoint y: 72, endPoint x: 150, endPoint y: 80, distance: 52.3
copy p "Politikas zinātnē izšķir 3 nozīmīgākās ideoloģijas: liberālismu, konservatīvism…"
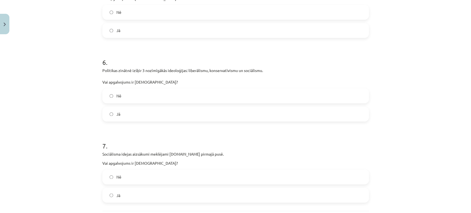
click at [37, 118] on div "Mācību tēma: Sociālās zinātnes i - 11. klases 1. ieskaites mācību materiāls #4 …" at bounding box center [235, 106] width 471 height 213
click at [110, 99] on label "Nē" at bounding box center [236, 96] width 266 height 14
click at [112, 109] on label "Jā" at bounding box center [236, 114] width 266 height 14
click at [50, 142] on div "Mācību tēma: Sociālās zinātnes i - 11. klases 1. ieskaites mācību materiāls #4 …" at bounding box center [235, 106] width 471 height 213
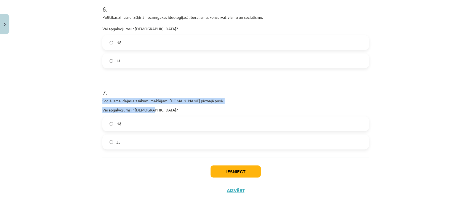
drag, startPoint x: 99, startPoint y: 101, endPoint x: 151, endPoint y: 109, distance: 52.5
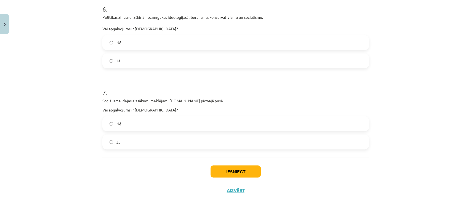
click at [137, 139] on label "Jā" at bounding box center [236, 142] width 266 height 14
click at [218, 175] on button "Iesniegt" at bounding box center [236, 171] width 50 height 12
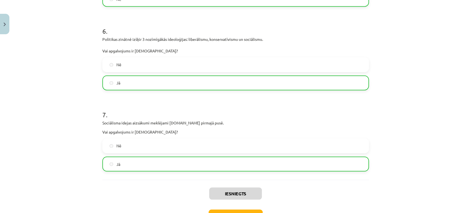
scroll to position [584, 0]
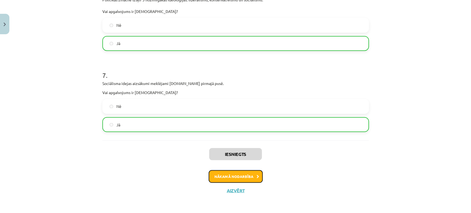
click at [219, 170] on button "Nākamā nodarbība" at bounding box center [236, 176] width 54 height 13
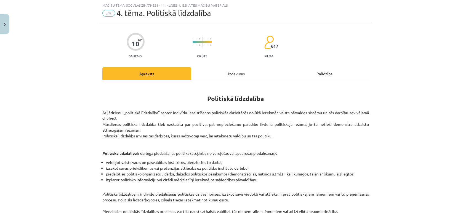
scroll to position [14, 0]
click at [229, 75] on div "Uzdevums" at bounding box center [235, 74] width 89 height 12
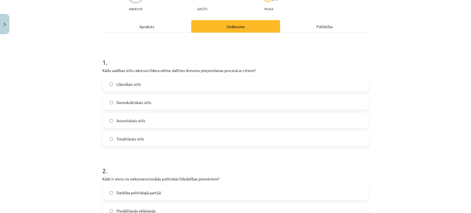
scroll to position [61, 0]
click at [123, 100] on span "Demokrātiskais stils" at bounding box center [134, 102] width 35 height 6
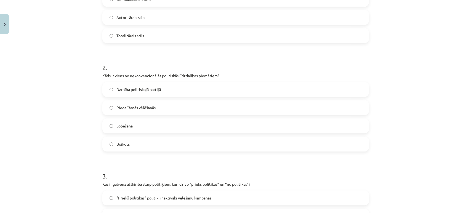
scroll to position [180, 0]
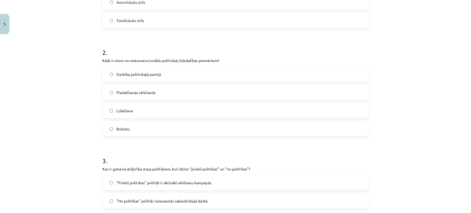
click at [120, 114] on label "Lobēšana" at bounding box center [236, 111] width 266 height 14
click at [129, 59] on p "Kāds ir viens no nekonvencionālās politiskās līdzdalības piemēriem?" at bounding box center [235, 60] width 267 height 6
drag, startPoint x: 127, startPoint y: 59, endPoint x: 160, endPoint y: 61, distance: 33.5
click at [160, 61] on p "Kāds ir viens no nekonvencionālās politiskās līdzdalības piemēriem?" at bounding box center [235, 60] width 267 height 6
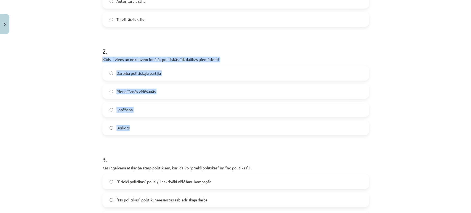
drag, startPoint x: 98, startPoint y: 58, endPoint x: 152, endPoint y: 122, distance: 83.7
click at [152, 122] on div "10 XP Saņemsi Grūts 617 pilda Apraksts Uzdevums Palīdzība 1 . Kādu vadības stil…" at bounding box center [235, 183] width 273 height 655
click at [133, 122] on label "Boikots" at bounding box center [236, 128] width 266 height 14
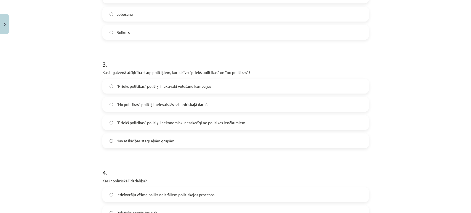
scroll to position [277, 0]
click at [119, 106] on span ""No politikas" politiķi neiesaistās sabiedriskajā darbā" at bounding box center [162, 104] width 91 height 6
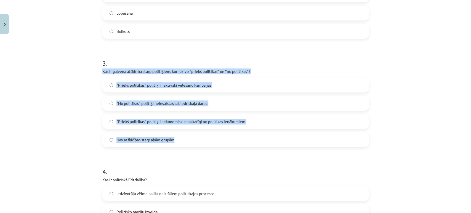
drag, startPoint x: 99, startPoint y: 70, endPoint x: 179, endPoint y: 141, distance: 106.8
click at [179, 141] on div "10 XP Saņemsi Grūts 617 pilda Apraksts Uzdevums Palīdzība 1 . Kādu vadības stil…" at bounding box center [235, 86] width 273 height 655
click at [87, 135] on div "Mācību tēma: Sociālās zinātnes i - 11. klases 1. ieskaites mācību materiāls #5 …" at bounding box center [235, 106] width 471 height 213
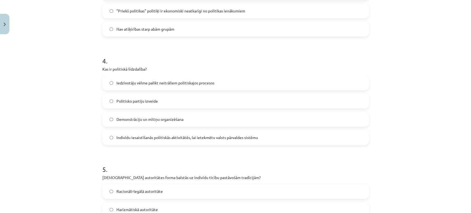
scroll to position [388, 0]
click at [128, 101] on span "Politisko partiju izveide" at bounding box center [137, 101] width 41 height 6
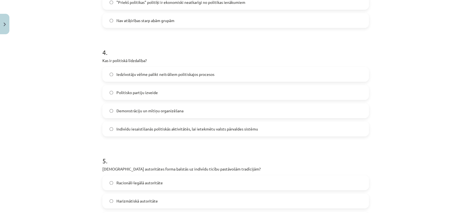
scroll to position [397, 0]
click at [125, 126] on span "Indivīdu iesaistīšanās politiskās aktivitātēs, lai ietekmētu valsts pārvaldes s…" at bounding box center [188, 129] width 142 height 6
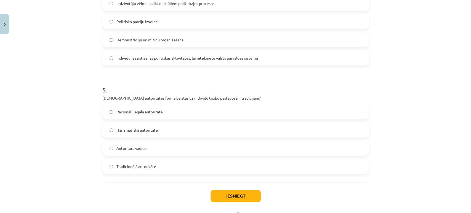
scroll to position [492, 0]
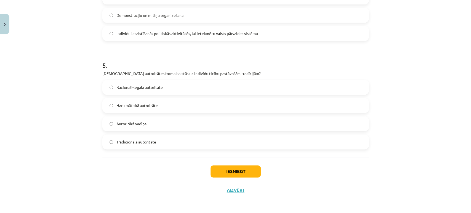
click at [142, 146] on label "Tradicionālā autoritāte" at bounding box center [236, 142] width 266 height 14
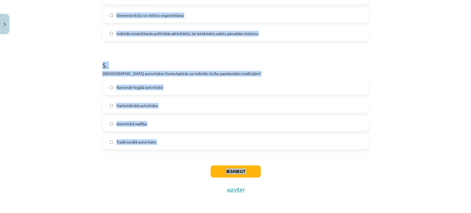
drag, startPoint x: 99, startPoint y: 123, endPoint x: 186, endPoint y: 181, distance: 105.1
click at [58, 86] on div "Mācību tēma: Sociālās zinātnes i - 11. klases 1. ieskaites mācību materiāls #5 …" at bounding box center [235, 106] width 471 height 213
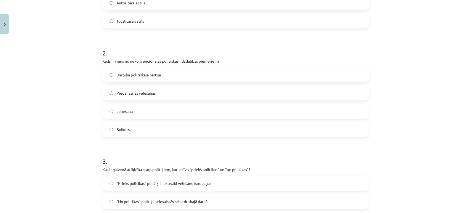
scroll to position [267, 0]
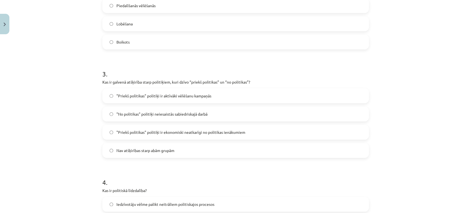
click at [156, 131] on span ""Priekš politikas" politiķi ir ekonomiski neatkarīgi no politikas ienākumiem" at bounding box center [181, 133] width 129 height 6
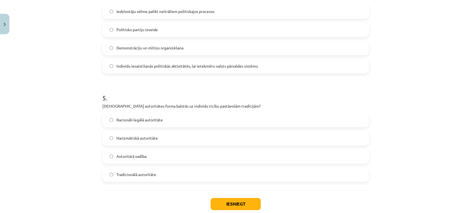
scroll to position [468, 0]
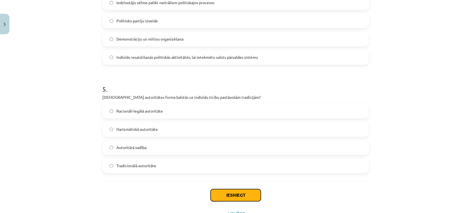
click at [215, 195] on button "Iesniegt" at bounding box center [236, 195] width 50 height 12
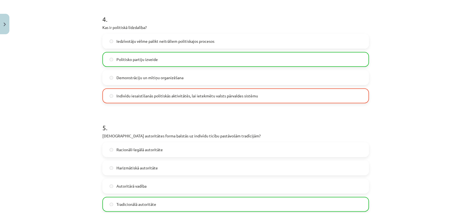
scroll to position [510, 0]
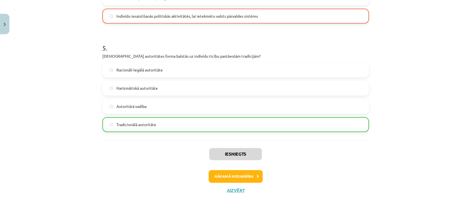
click at [216, 185] on div "Iesniegts Nākamā nodarbība Aizvērt" at bounding box center [235, 168] width 267 height 56
click at [217, 178] on button "Nākamā nodarbība" at bounding box center [236, 176] width 54 height 13
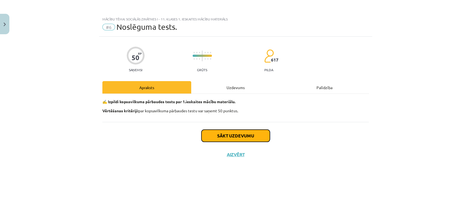
click at [215, 136] on button "Sākt uzdevumu" at bounding box center [236, 136] width 68 height 12
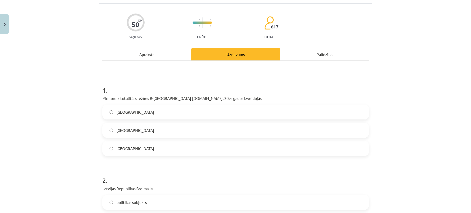
scroll to position [39, 0]
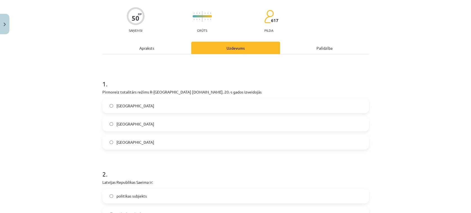
click at [112, 139] on label "Itālijā" at bounding box center [236, 142] width 266 height 14
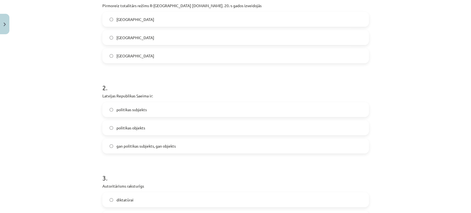
scroll to position [130, 0]
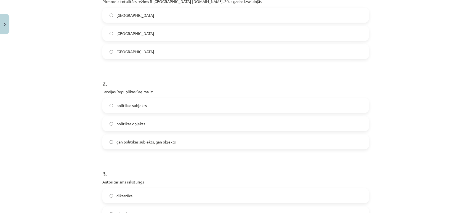
click at [122, 143] on span "gan politikas subjekts, gan objekts" at bounding box center [146, 142] width 59 height 6
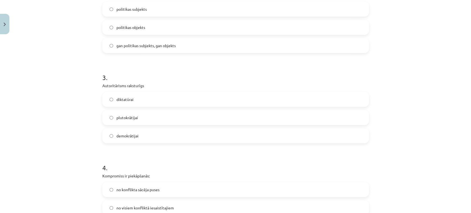
scroll to position [227, 0]
click at [137, 97] on label "diktatūrai" at bounding box center [236, 99] width 266 height 14
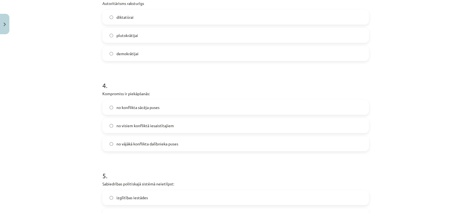
scroll to position [309, 0]
click at [117, 104] on span "no konflikta sācēja puses" at bounding box center [138, 107] width 43 height 6
click at [116, 128] on label "no visiem konfliktā iesaistītajiem" at bounding box center [236, 125] width 266 height 14
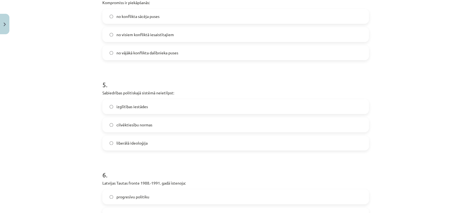
scroll to position [400, 0]
click at [141, 149] on label "liberālā ideoloģija" at bounding box center [236, 143] width 266 height 14
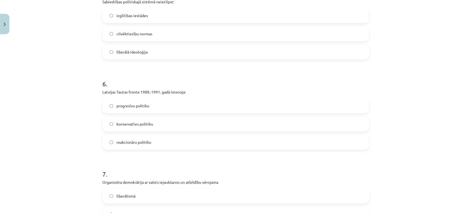
click at [151, 125] on span "konservatīvu politiku" at bounding box center [135, 124] width 37 height 6
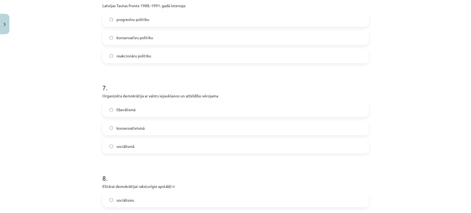
scroll to position [578, 0]
click at [139, 144] on label "sociālismā" at bounding box center [236, 145] width 266 height 14
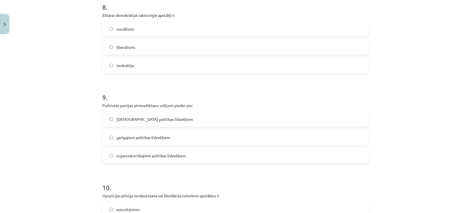
scroll to position [749, 0]
click at [137, 159] on label "organizatoriskajiem politikas līdzekļiem" at bounding box center [236, 155] width 266 height 14
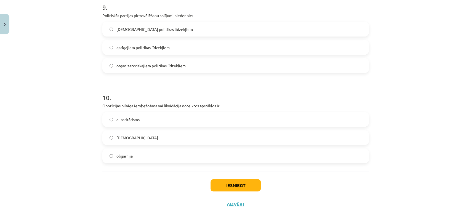
scroll to position [853, 0]
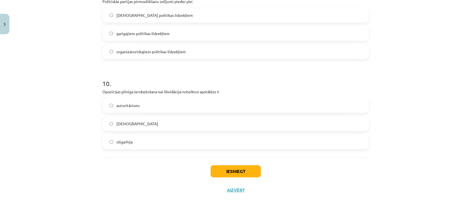
click at [151, 108] on label "autoritārisms" at bounding box center [236, 106] width 266 height 14
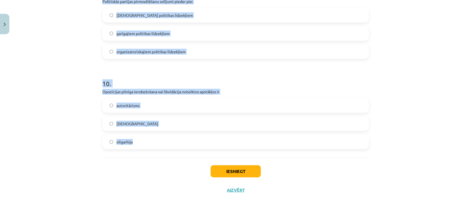
drag, startPoint x: 97, startPoint y: 124, endPoint x: 164, endPoint y: 146, distance: 70.2
click at [74, 103] on div "Mācību tēma: Sociālās zinātnes i - 11. klases 1. ieskaites mācību materiāls #6 …" at bounding box center [235, 106] width 471 height 213
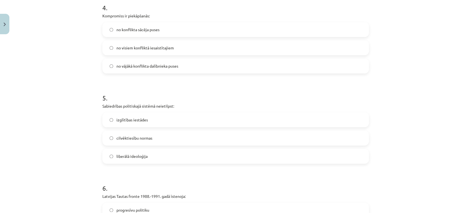
scroll to position [389, 0]
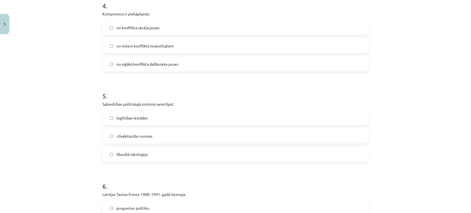
click at [136, 119] on span "izglītības iestādes" at bounding box center [132, 118] width 31 height 6
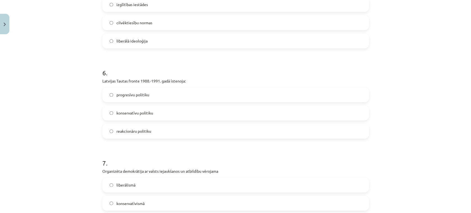
scroll to position [503, 0]
click at [146, 96] on span "progresīvu politiku" at bounding box center [133, 94] width 33 height 6
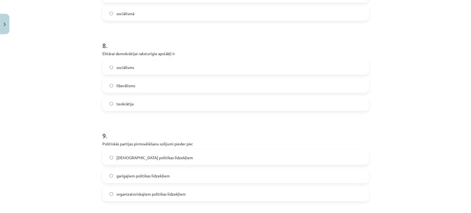
scroll to position [693, 0]
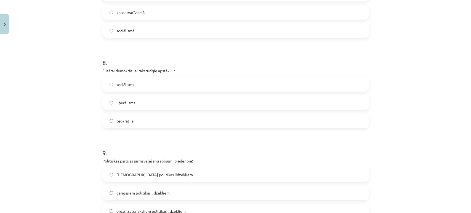
click at [128, 103] on span "liberālisms" at bounding box center [126, 103] width 19 height 6
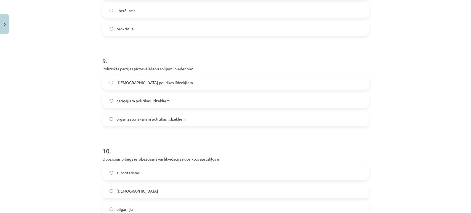
scroll to position [786, 0]
click at [152, 105] on label "garīgajiem politikas līdzekļiem" at bounding box center [236, 101] width 266 height 14
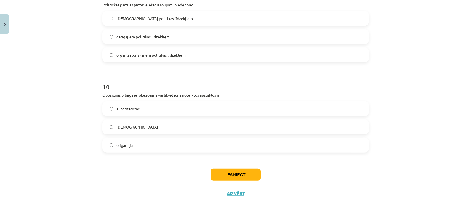
scroll to position [853, 0]
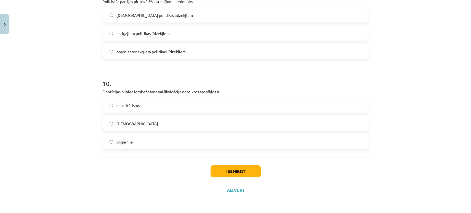
click at [132, 120] on label "totalitārisms" at bounding box center [236, 124] width 266 height 14
click at [213, 168] on button "Iesniegt" at bounding box center [236, 171] width 50 height 12
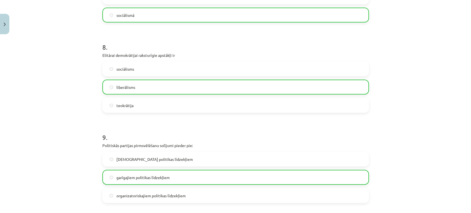
scroll to position [870, 0]
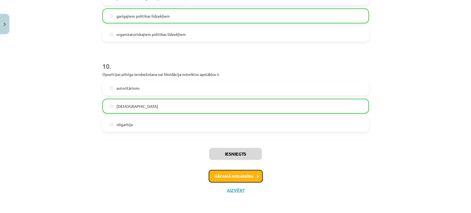
click at [218, 174] on button "Nākamā nodarbība" at bounding box center [236, 176] width 54 height 13
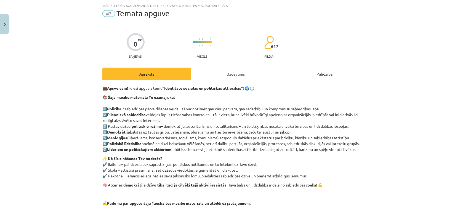
scroll to position [55, 0]
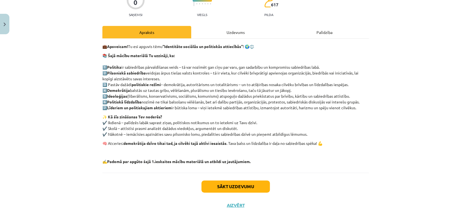
click at [226, 28] on div "Uzdevums" at bounding box center [235, 32] width 89 height 12
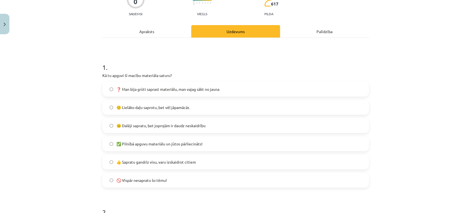
scroll to position [56, 0]
click at [143, 124] on span "😐 Dalēji sapratu, bet joprojām ir daudz neskaidrību" at bounding box center [161, 126] width 89 height 6
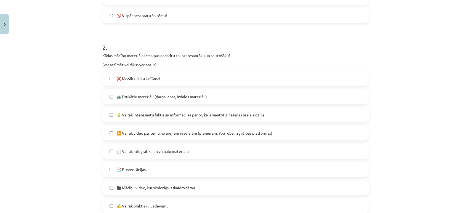
scroll to position [251, 0]
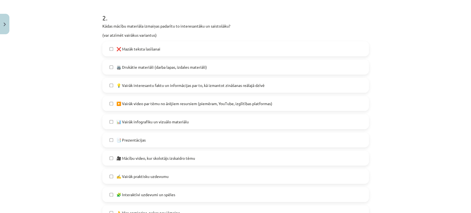
click at [159, 48] on label "❌ Mazāk teksta lasīšanai" at bounding box center [236, 49] width 266 height 14
click at [154, 106] on span "▶️ Vairāk video par tēmu no ārējiem resursiem (piemēram, YouTube, izglītības pl…" at bounding box center [195, 104] width 156 height 6
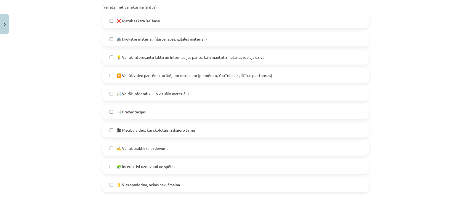
scroll to position [280, 0]
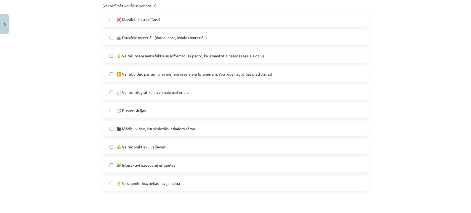
click at [151, 130] on span "🎥 Mācību video, kur skolotājs izskaidro tēmu" at bounding box center [156, 129] width 79 height 6
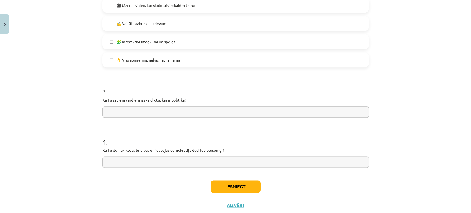
scroll to position [404, 0]
drag, startPoint x: 99, startPoint y: 99, endPoint x: 189, endPoint y: 101, distance: 89.2
click at [155, 110] on input "text" at bounding box center [235, 111] width 267 height 11
drag, startPoint x: 158, startPoint y: 114, endPoint x: 155, endPoint y: 114, distance: 3.6
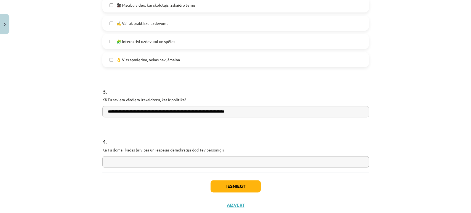
click at [155, 114] on input "**********" at bounding box center [235, 111] width 267 height 11
click at [162, 112] on input "**********" at bounding box center [235, 111] width 267 height 11
drag, startPoint x: 159, startPoint y: 110, endPoint x: 147, endPoint y: 114, distance: 12.3
click at [147, 114] on input "**********" at bounding box center [235, 111] width 267 height 11
drag, startPoint x: 159, startPoint y: 110, endPoint x: 137, endPoint y: 112, distance: 22.1
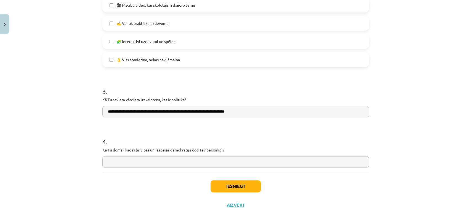
click at [137, 112] on input "**********" at bounding box center [235, 111] width 267 height 11
click at [241, 110] on input "**********" at bounding box center [235, 111] width 267 height 11
click at [269, 114] on input "**********" at bounding box center [235, 111] width 267 height 11
type input "**********"
click at [200, 154] on div "4 . Kā Tu domā - kādas brīvības un iespējas demokrātija dod Tev personīgi?" at bounding box center [235, 147] width 267 height 39
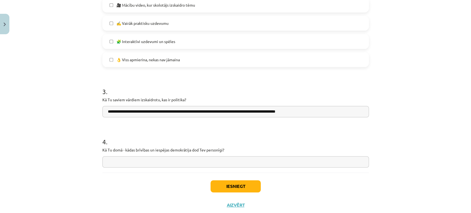
click at [188, 159] on input "text" at bounding box center [235, 161] width 267 height 11
drag, startPoint x: 97, startPoint y: 151, endPoint x: 239, endPoint y: 146, distance: 141.5
click at [158, 157] on input "text" at bounding box center [235, 161] width 267 height 11
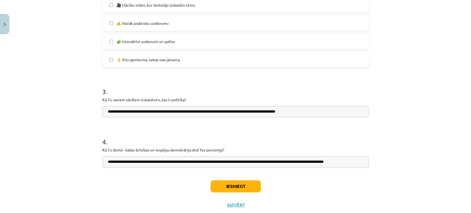
scroll to position [0, 3]
type input "**********"
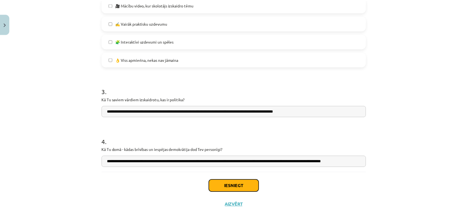
scroll to position [0, 0]
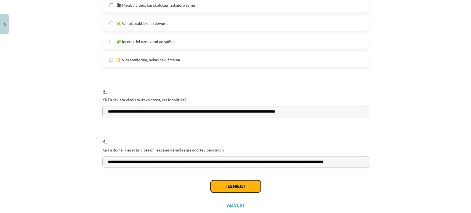
click at [225, 187] on button "Iesniegt" at bounding box center [236, 186] width 50 height 12
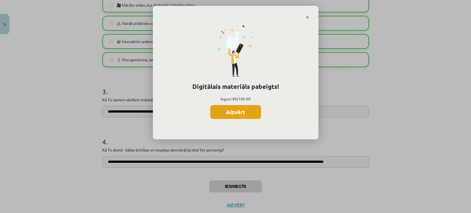
click at [234, 116] on button "Aizvērt" at bounding box center [235, 112] width 51 height 14
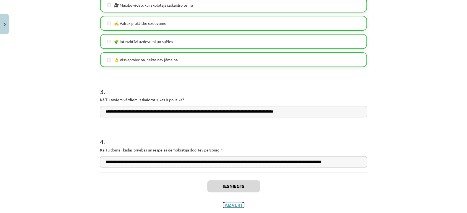
click at [229, 207] on button "Aizvērt" at bounding box center [233, 205] width 21 height 6
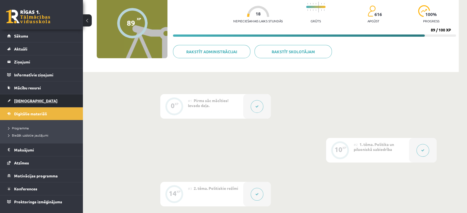
click at [24, 97] on link "[DEMOGRAPHIC_DATA]" at bounding box center [41, 100] width 69 height 13
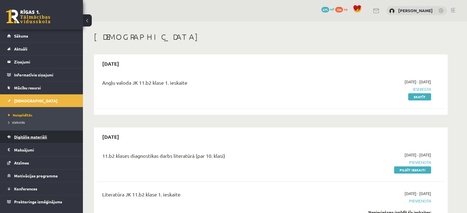
click at [27, 140] on link "Digitālie materiāli" at bounding box center [41, 137] width 69 height 13
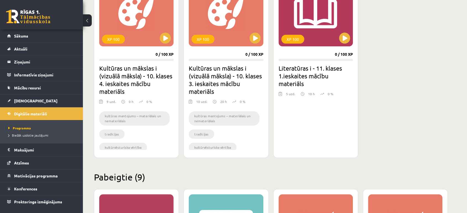
scroll to position [133, 0]
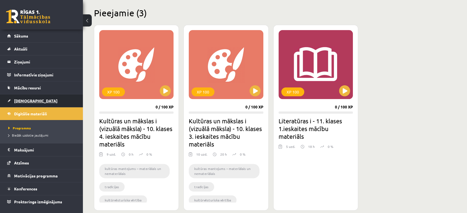
click at [28, 104] on link "[DEMOGRAPHIC_DATA]" at bounding box center [41, 100] width 69 height 13
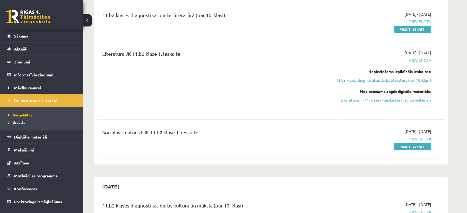
scroll to position [141, 0]
click at [407, 148] on link "Pildīt ieskaiti" at bounding box center [412, 146] width 37 height 7
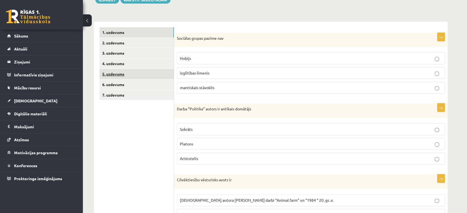
scroll to position [71, 0]
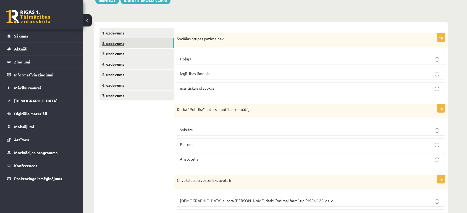
click at [114, 46] on link "2. uzdevums" at bounding box center [136, 43] width 74 height 10
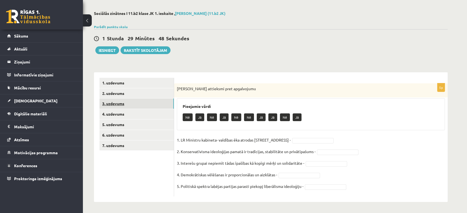
click at [119, 102] on link "3. uzdevums" at bounding box center [136, 104] width 74 height 10
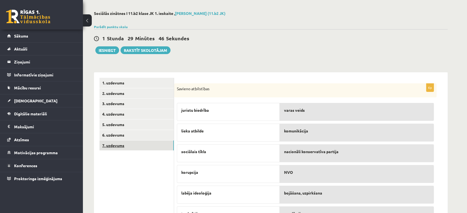
click at [119, 148] on link "7. uzdevums" at bounding box center [136, 146] width 74 height 10
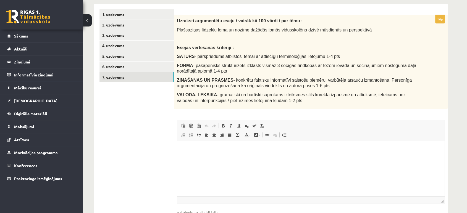
scroll to position [90, 0]
click at [115, 69] on link "6. uzdevums" at bounding box center [136, 66] width 74 height 10
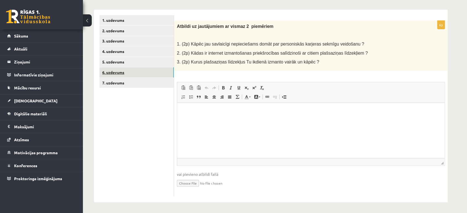
scroll to position [0, 0]
click at [110, 22] on link "1. uzdevums" at bounding box center [136, 20] width 74 height 10
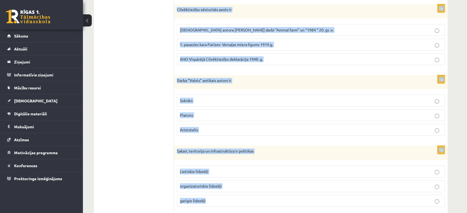
scroll to position [256, 0]
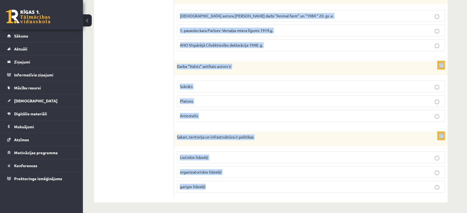
drag, startPoint x: 177, startPoint y: 23, endPoint x: 260, endPoint y: 212, distance: 206.8
copy form "Sociālas grupas pazīme nav Hobijs izglītības līmenis mantiskais stāvoklis 1p Da…"
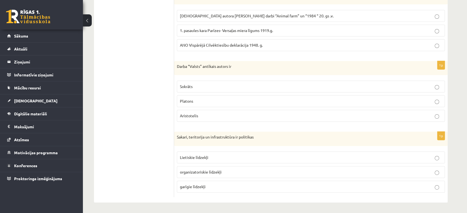
click at [162, 59] on ul "1. uzdevums 2. uzdevums 3. uzdevums 4. uzdevums 5. uzdevums 6. uzdevums 7. uzde…" at bounding box center [136, 20] width 75 height 354
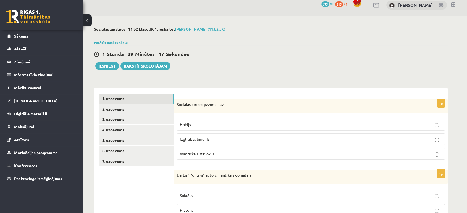
scroll to position [0, 0]
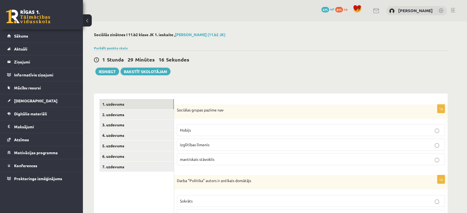
click at [188, 136] on label "Hobijs" at bounding box center [311, 130] width 268 height 12
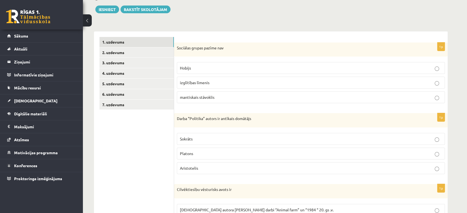
scroll to position [63, 0]
click at [186, 172] on label "Aristotelis" at bounding box center [311, 168] width 268 height 12
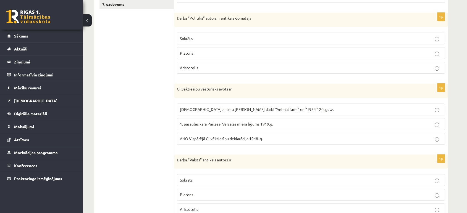
scroll to position [164, 0]
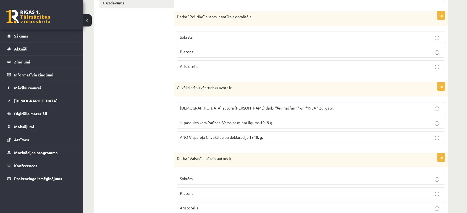
click at [186, 135] on span "ANO Vispārējā Cilvēktiesību deklarācija 1948. g." at bounding box center [221, 137] width 83 height 5
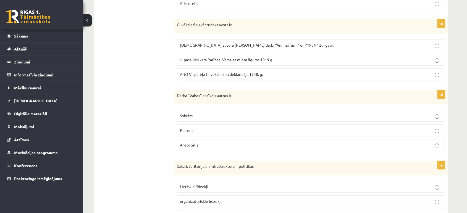
scroll to position [256, 0]
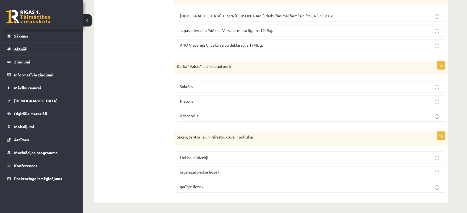
click at [191, 99] on span "Platons" at bounding box center [186, 101] width 13 height 5
click at [198, 159] on p "Lietiskie līdzekļi" at bounding box center [311, 158] width 262 height 6
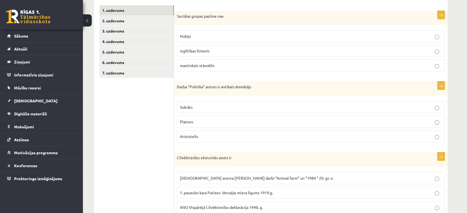
scroll to position [103, 0]
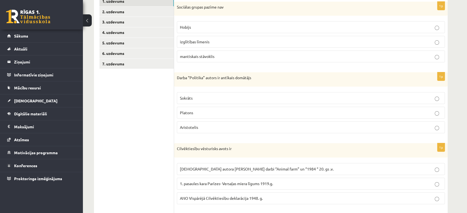
click at [204, 115] on label "Platons" at bounding box center [311, 113] width 268 height 12
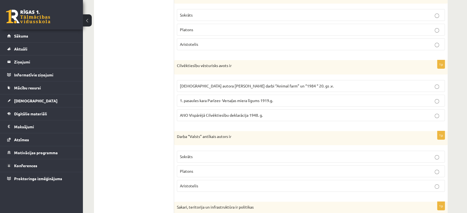
scroll to position [186, 0]
click at [207, 88] on p "[DEMOGRAPHIC_DATA] autora [PERSON_NAME] darbi “Animal farm” un “1984 “ 20. gs .…" at bounding box center [311, 86] width 262 height 6
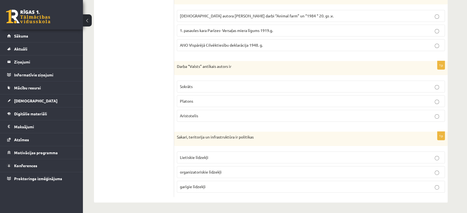
scroll to position [0, 0]
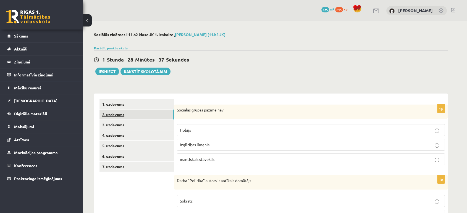
click at [119, 114] on link "2. uzdevums" at bounding box center [136, 115] width 74 height 10
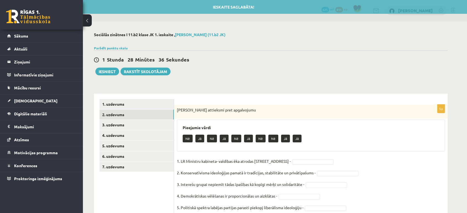
scroll to position [22, 0]
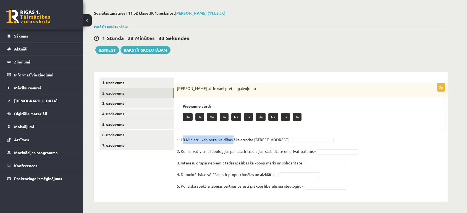
drag, startPoint x: 182, startPoint y: 136, endPoint x: 234, endPoint y: 138, distance: 52.0
click at [234, 138] on p "1. LR Ministru kabineta- valdības ēka atrodas [STREET_ADDRESS] -" at bounding box center [234, 140] width 114 height 8
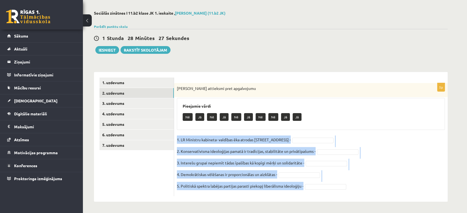
drag, startPoint x: 177, startPoint y: 140, endPoint x: 305, endPoint y: 190, distance: 137.5
click at [305, 190] on fieldset "1. LR Ministru kabineta- valdības ēka atrodas [STREET_ADDRESS] Konservatīvisma …" at bounding box center [311, 165] width 268 height 58
copy fieldset "1. LR Ministru kabineta- valdības ēka atrodas [STREET_ADDRESS] Konservatīvisma …"
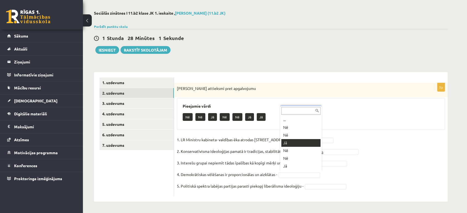
scroll to position [7, 0]
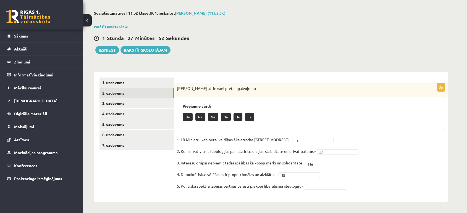
click at [312, 189] on fieldset "1. LR Ministru kabineta- valdības ēka atrodas Rīgā, Jēkaba ielā 11 - Jā ** 2. K…" at bounding box center [311, 165] width 268 height 58
click at [150, 103] on link "3. uzdevums" at bounding box center [136, 103] width 74 height 10
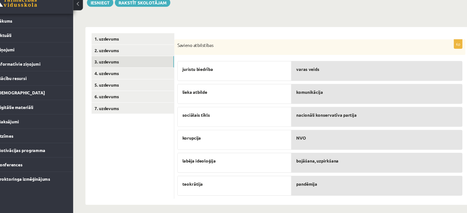
scroll to position [52, 0]
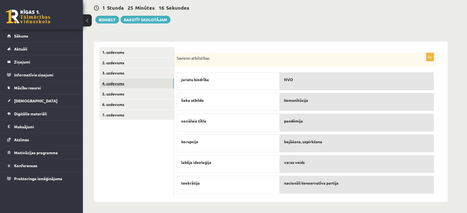
click at [118, 86] on link "4. uzdevums" at bounding box center [136, 83] width 74 height 10
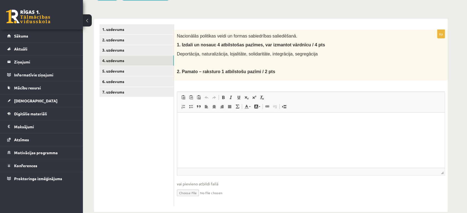
scroll to position [75, 0]
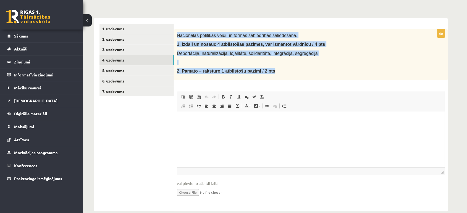
drag, startPoint x: 175, startPoint y: 32, endPoint x: 275, endPoint y: 79, distance: 110.8
click at [275, 79] on div "Nacionālās politikas veidi un formas sabiedrības saliedēšanā. 1. Izdali un nosa…" at bounding box center [310, 54] width 273 height 51
copy div "Nacionālās politikas veidi un formas sabiedrības saliedēšanā. 1. Izdali un nosa…"
click at [275, 79] on div "Nacionālās politikas veidi un formas sabiedrības saliedēšanā. 1. Izdali un nosa…" at bounding box center [310, 54] width 273 height 51
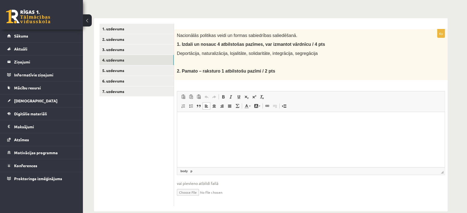
click at [207, 129] on html at bounding box center [310, 120] width 267 height 17
drag, startPoint x: 225, startPoint y: 53, endPoint x: 241, endPoint y: 55, distance: 15.5
click at [241, 55] on span "Deportācija, naturalizācija, lojalitāte, solidaritāte, integrācija, segregācija" at bounding box center [247, 53] width 141 height 5
copy span "lojalitāte"
click at [191, 129] on p "Визуальный текстовый редактор, wiswyg-editor-user-answer-47024954738740" at bounding box center [311, 130] width 256 height 6
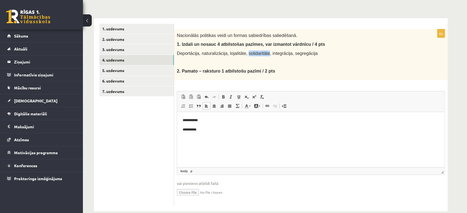
drag, startPoint x: 243, startPoint y: 53, endPoint x: 263, endPoint y: 55, distance: 19.7
click at [263, 55] on span "Deportācija, naturalizācija, lojalitāte, solidaritāte, integrācija, segregācija" at bounding box center [247, 53] width 141 height 5
copy span "solidaritāte"
click at [208, 132] on body "**********" at bounding box center [311, 129] width 256 height 24
click at [206, 118] on p "**********" at bounding box center [311, 120] width 256 height 6
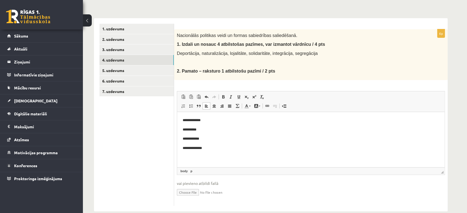
click at [214, 59] on div "Nacionālās politikas veidi un formas sabiedrības saliedēšanā. 1. Izdali un nosa…" at bounding box center [310, 54] width 273 height 51
click at [211, 121] on p "**********" at bounding box center [311, 120] width 256 height 6
click at [231, 121] on p "**********" at bounding box center [311, 120] width 256 height 6
drag, startPoint x: 232, startPoint y: 121, endPoint x: 221, endPoint y: 119, distance: 10.9
click at [221, 119] on p "**********" at bounding box center [311, 120] width 256 height 6
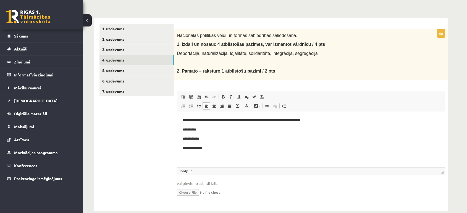
click at [219, 129] on p "**********" at bounding box center [311, 130] width 256 height 6
click at [208, 141] on p "**********" at bounding box center [311, 139] width 256 height 6
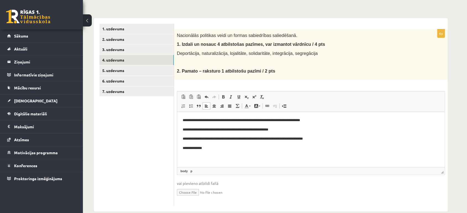
click at [214, 147] on p "**********" at bounding box center [311, 148] width 256 height 6
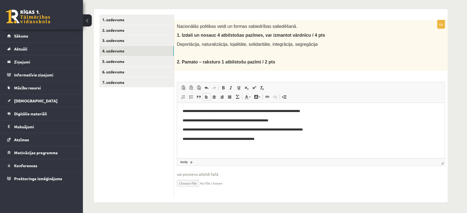
scroll to position [39, 0]
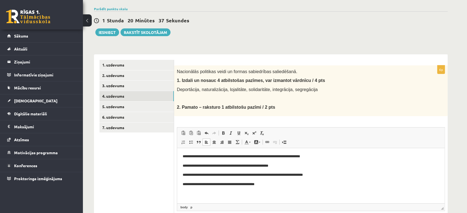
click at [181, 154] on html "**********" at bounding box center [310, 175] width 267 height 54
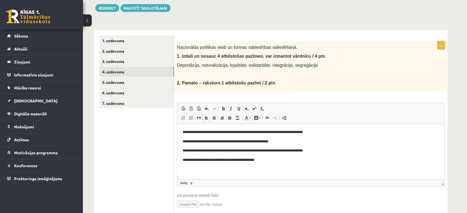
scroll to position [64, 0]
click at [188, 168] on p "Визуальный текстовый редактор, wiswyg-editor-user-answer-47024954738740" at bounding box center [311, 169] width 256 height 6
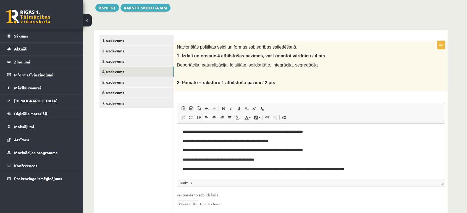
click at [333, 170] on p "**********" at bounding box center [311, 169] width 256 height 6
click at [338, 168] on p "**********" at bounding box center [311, 169] width 256 height 6
click at [362, 167] on p "**********" at bounding box center [311, 169] width 256 height 6
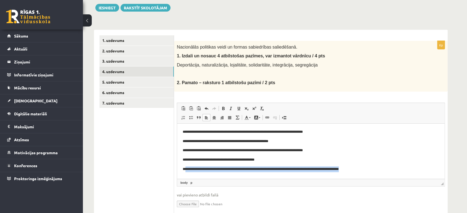
drag, startPoint x: 186, startPoint y: 168, endPoint x: 356, endPoint y: 165, distance: 170.2
click at [356, 165] on body "**********" at bounding box center [311, 150] width 256 height 43
copy p "**********"
click at [360, 165] on body "**********" at bounding box center [311, 150] width 256 height 43
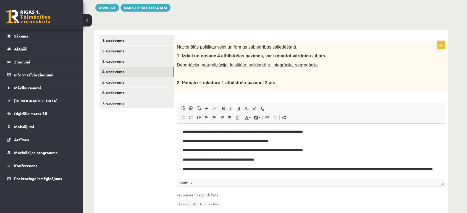
scroll to position [4, 0]
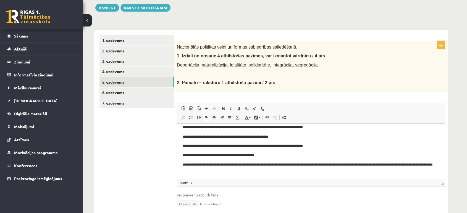
click at [109, 87] on link "5. uzdevums" at bounding box center [136, 82] width 74 height 10
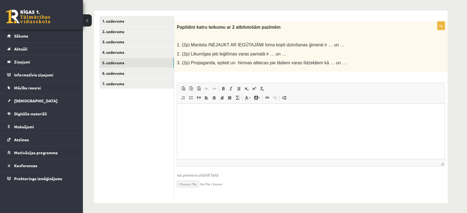
scroll to position [83, 0]
click at [133, 19] on link "1. uzdevums" at bounding box center [136, 21] width 74 height 10
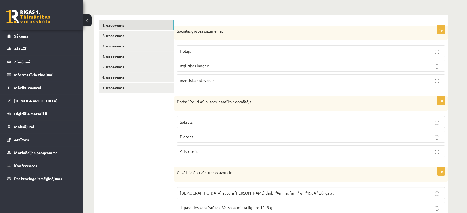
scroll to position [78, 0]
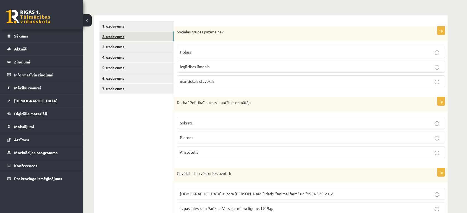
click at [141, 36] on link "2. uzdevums" at bounding box center [136, 36] width 74 height 10
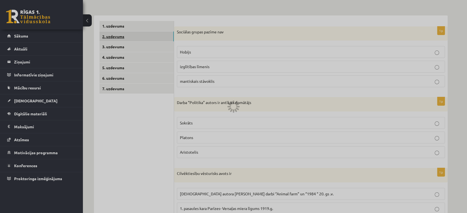
scroll to position [22, 0]
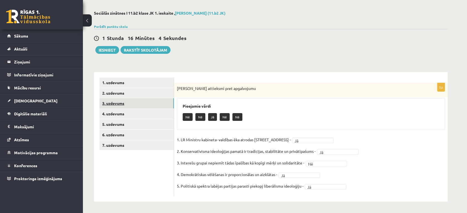
click at [131, 103] on link "3. uzdevums" at bounding box center [136, 103] width 74 height 10
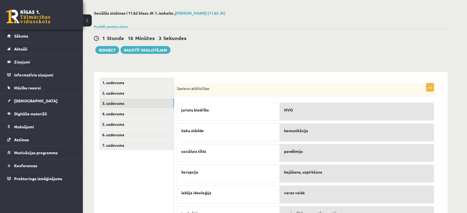
scroll to position [52, 0]
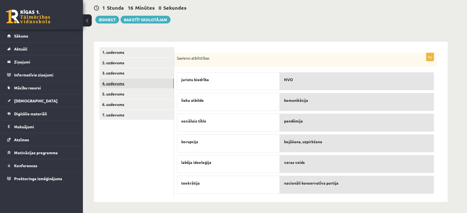
click at [129, 84] on link "4. uzdevums" at bounding box center [136, 83] width 74 height 10
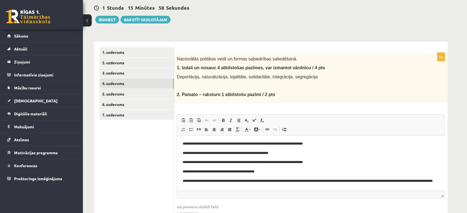
scroll to position [4, 0]
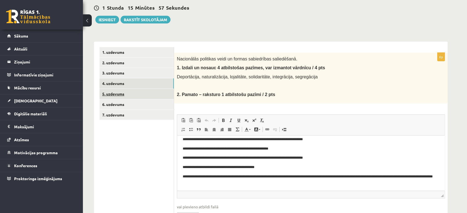
click at [148, 96] on link "5. uzdevums" at bounding box center [136, 94] width 74 height 10
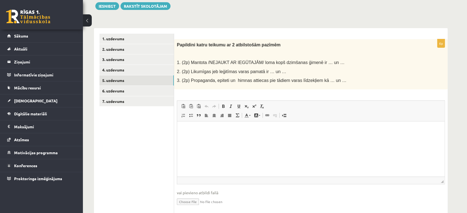
scroll to position [66, 0]
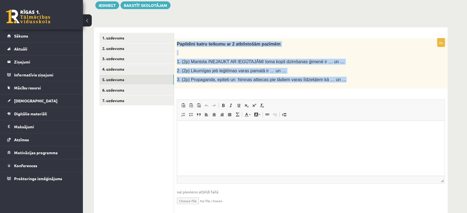
drag, startPoint x: 177, startPoint y: 43, endPoint x: 349, endPoint y: 83, distance: 176.8
click at [349, 83] on div "Papildini katru teikumu ar 2 atbilstošām pazīmēm 1. (2p) Mantota /NEJAUKT AR IE…" at bounding box center [310, 63] width 273 height 50
copy div "Papildini katru teikumu ar 2 atbilstošām pazīmēm 1. (2p) Mantota /NEJAUKT AR IE…"
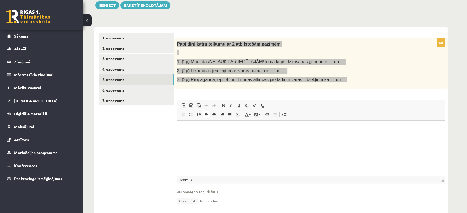
click at [207, 137] on html at bounding box center [310, 128] width 267 height 17
click at [211, 137] on html at bounding box center [310, 128] width 267 height 17
drag, startPoint x: 299, startPoint y: 128, endPoint x: 186, endPoint y: 128, distance: 112.7
click at [186, 128] on p "**********" at bounding box center [311, 129] width 256 height 6
click at [222, 105] on span at bounding box center [223, 105] width 4 height 4
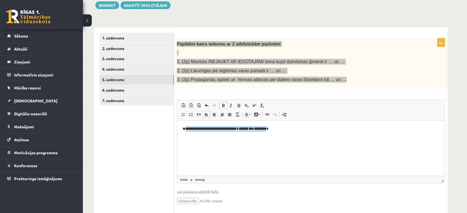
click at [222, 105] on span at bounding box center [223, 105] width 4 height 4
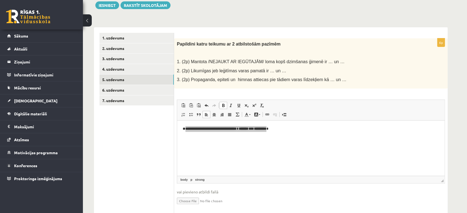
click at [155, 147] on ul "1. uzdevums 2. uzdevums 3. uzdevums 4. uzdevums 5. uzdevums 6. uzdevums 7. uzde…" at bounding box center [136, 124] width 75 height 182
click at [198, 135] on html "**********" at bounding box center [310, 128] width 267 height 17
drag, startPoint x: 185, startPoint y: 128, endPoint x: 292, endPoint y: 128, distance: 106.6
click at [292, 128] on p "**********" at bounding box center [311, 129] width 256 height 6
click at [222, 104] on span at bounding box center [223, 105] width 4 height 4
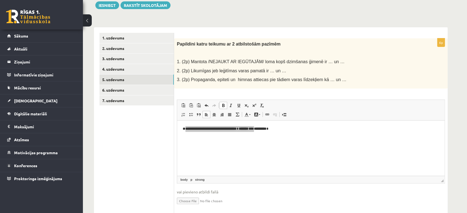
click at [167, 141] on ul "1. uzdevums 2. uzdevums 3. uzdevums 4. uzdevums 5. uzdevums 6. uzdevums 7. uzde…" at bounding box center [136, 124] width 75 height 182
click at [202, 137] on html "**********" at bounding box center [310, 128] width 267 height 17
click at [299, 128] on p "**********" at bounding box center [311, 129] width 256 height 6
drag, startPoint x: 293, startPoint y: 125, endPoint x: 186, endPoint y: 129, distance: 107.2
click at [186, 129] on html "**********" at bounding box center [310, 128] width 267 height 17
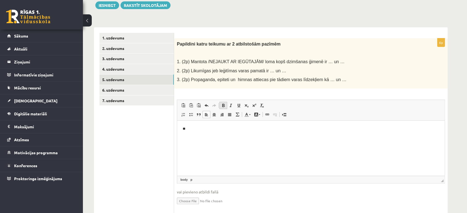
click at [222, 105] on span at bounding box center [223, 105] width 4 height 4
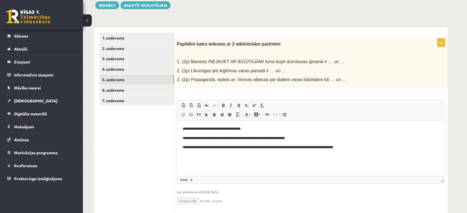
click at [305, 139] on p "**********" at bounding box center [311, 138] width 256 height 6
click at [264, 123] on html "**********" at bounding box center [310, 137] width 267 height 35
click at [122, 89] on link "6. uzdevums" at bounding box center [136, 90] width 74 height 10
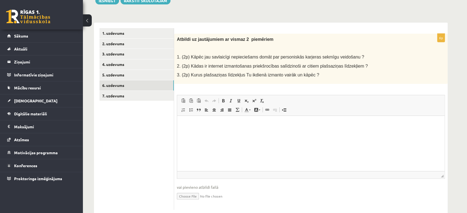
scroll to position [0, 0]
click at [204, 128] on html at bounding box center [310, 124] width 267 height 17
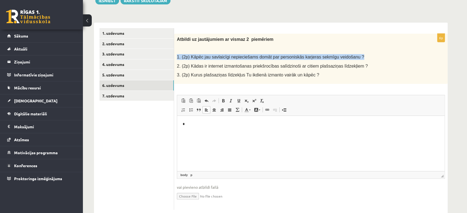
drag, startPoint x: 177, startPoint y: 55, endPoint x: 347, endPoint y: 54, distance: 170.2
click at [347, 54] on div "Atbildi uz jautājumiem ar vismaz 2 piemēriem 1. (2p) Kāpēc jau savlaicīgi nepie…" at bounding box center [310, 59] width 273 height 50
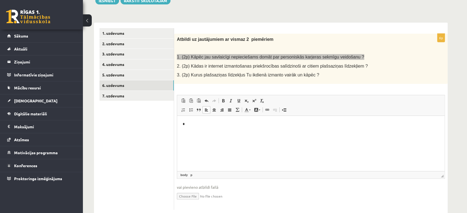
click at [237, 130] on html "*" at bounding box center [310, 124] width 267 height 17
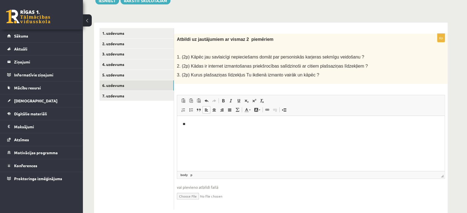
click at [170, 115] on ul "1. uzdevums 2. uzdevums 3. uzdevums 4. uzdevums 5. uzdevums 6. uzdevums 7. uzde…" at bounding box center [136, 119] width 75 height 182
click at [186, 124] on p "**" at bounding box center [311, 124] width 256 height 6
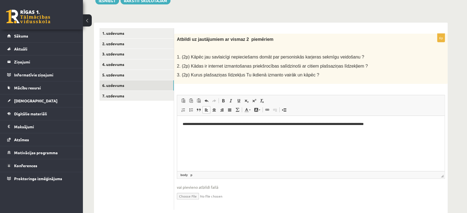
click at [389, 127] on html "**********" at bounding box center [310, 124] width 267 height 17
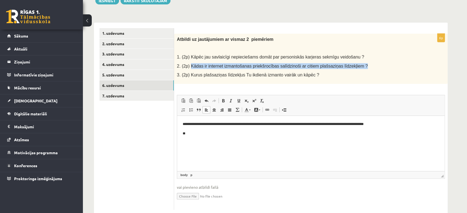
drag, startPoint x: 189, startPoint y: 65, endPoint x: 350, endPoint y: 65, distance: 160.8
click at [350, 65] on p "2. (2p) Kādas ir internet izmantošanas priekšrocības salīdzinoši ar citiem plaš…" at bounding box center [297, 66] width 240 height 6
copy span "Kādas ir internet izmantošanas priekšrocības salīdzinoši ar citiem plašsaziņas …"
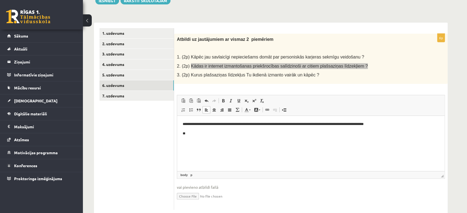
click at [208, 135] on p "**" at bounding box center [311, 134] width 256 height 6
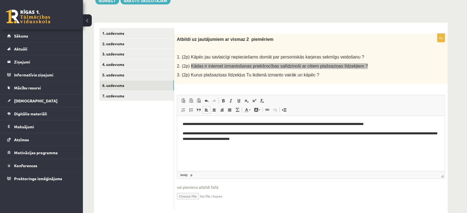
click at [333, 134] on p "**********" at bounding box center [311, 137] width 256 height 12
click at [307, 147] on html "**********" at bounding box center [310, 132] width 267 height 32
click at [286, 139] on p "**********" at bounding box center [311, 137] width 256 height 12
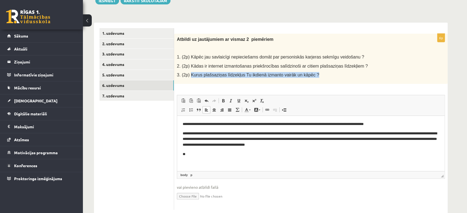
drag, startPoint x: 189, startPoint y: 75, endPoint x: 304, endPoint y: 79, distance: 114.7
click at [304, 79] on div "Atbildi uz jautājumiem ar vismaz 2 piemēriem 1. (2p) Kāpēc jau savlaicīgi nepie…" at bounding box center [310, 59] width 273 height 50
copy span "Kurus plašsaziņas līdzekļus Tu ikdienā izmanto vairāk un kāpēc ?"
click at [211, 161] on html "**********" at bounding box center [310, 139] width 267 height 47
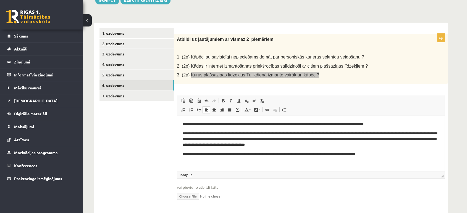
click at [230, 155] on p "**********" at bounding box center [311, 154] width 256 height 6
click at [390, 156] on p "**********" at bounding box center [311, 154] width 256 height 6
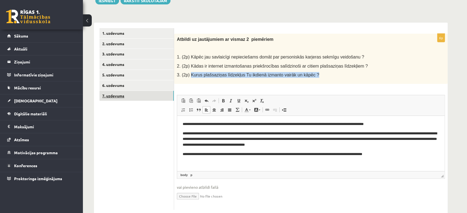
click at [121, 96] on link "7. uzdevums" at bounding box center [136, 96] width 74 height 10
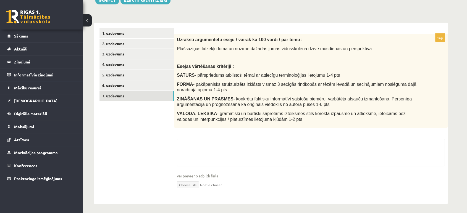
click at [155, 142] on ul "1. uzdevums 2. uzdevums 3. uzdevums 4. uzdevums 5. uzdevums 6. uzdevums 7. uzde…" at bounding box center [136, 113] width 75 height 170
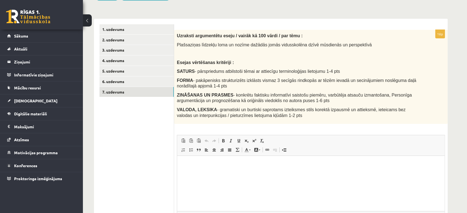
scroll to position [75, 0]
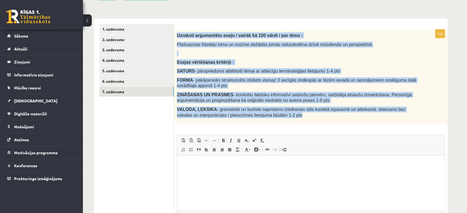
drag, startPoint x: 175, startPoint y: 33, endPoint x: 313, endPoint y: 119, distance: 162.3
click at [313, 119] on div "Uzraksti argumentētu eseju / vairāk kā 100 vārdi / par tēmu : Plašsaziņas līdze…" at bounding box center [310, 77] width 273 height 94
copy div "Uzraksti argumentētu eseju / vairāk kā 100 vārdi / par tēmu : Plašsaziņas līdze…"
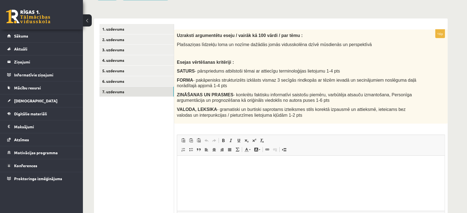
click at [113, 141] on ul "1. uzdevums 2. uzdevums 3. uzdevums 4. uzdevums 5. uzdevums 6. uzdevums 7. uzde…" at bounding box center [136, 137] width 75 height 226
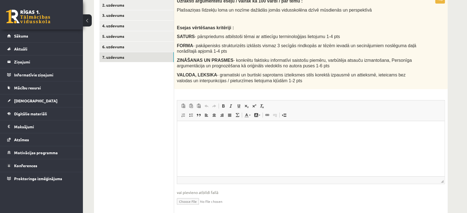
scroll to position [117, 0]
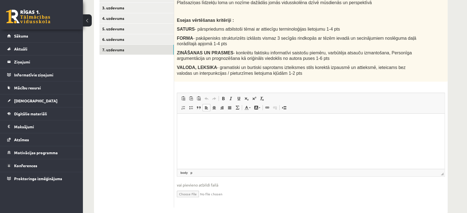
click at [220, 117] on html at bounding box center [310, 122] width 267 height 17
click at [150, 91] on ul "1. uzdevums 2. uzdevums 3. uzdevums 4. uzdevums 5. uzdevums 6. uzdevums 7. uzde…" at bounding box center [136, 95] width 75 height 226
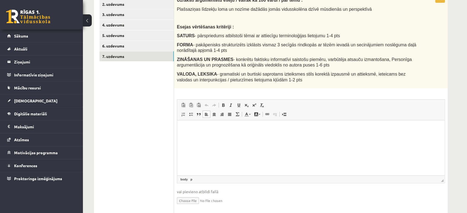
scroll to position [102, 0]
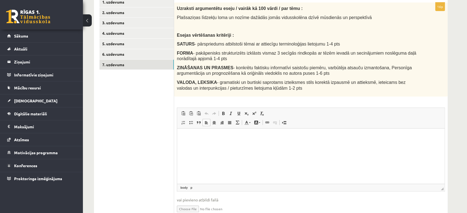
click at [208, 146] on html at bounding box center [310, 137] width 267 height 17
click at [301, 138] on p "**********" at bounding box center [311, 137] width 256 height 6
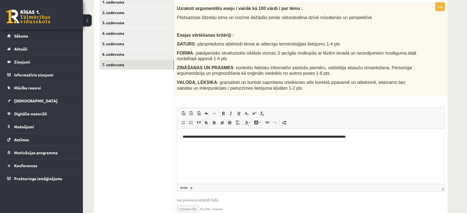
click at [270, 136] on p "**********" at bounding box center [311, 137] width 256 height 6
click at [419, 134] on html "**********" at bounding box center [310, 137] width 267 height 17
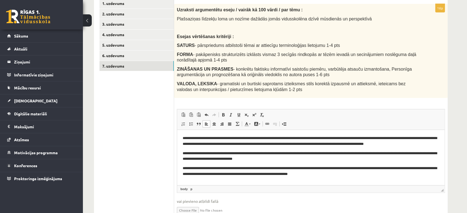
scroll to position [128, 0]
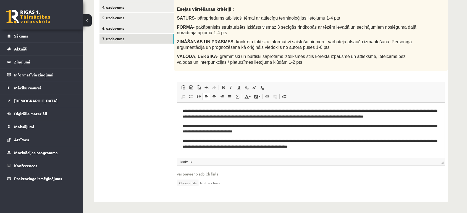
click at [219, 125] on p "**********" at bounding box center [311, 129] width 256 height 12
click at [215, 119] on p "**********" at bounding box center [311, 114] width 256 height 12
click at [212, 122] on body "**********" at bounding box center [311, 129] width 256 height 42
click at [181, 127] on html "**********" at bounding box center [310, 129] width 267 height 53
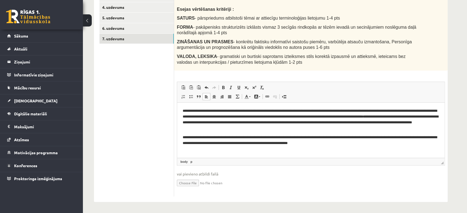
click at [182, 136] on html "**********" at bounding box center [310, 127] width 267 height 49
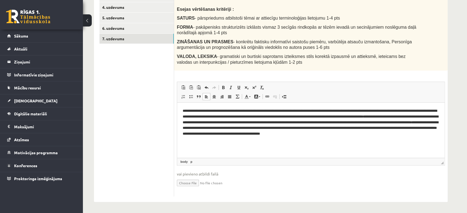
click at [143, 123] on ul "1. uzdevums 2. uzdevums 3. uzdevums 4. uzdevums 5. uzdevums 6. uzdevums 7. uzde…" at bounding box center [136, 84] width 75 height 226
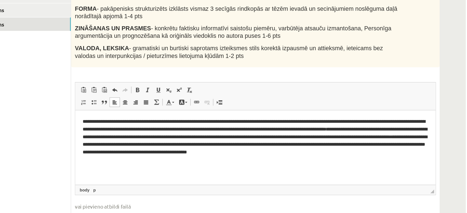
scroll to position [128, 0]
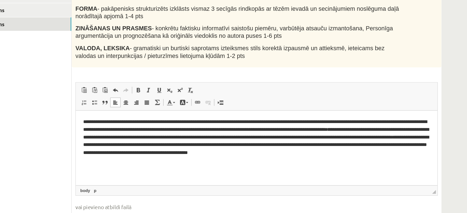
click at [214, 131] on p "**********" at bounding box center [209, 130] width 256 height 29
click at [123, 136] on p "**********" at bounding box center [209, 133] width 256 height 35
click at [136, 154] on html "**********" at bounding box center [209, 133] width 267 height 46
click at [192, 135] on p "**********" at bounding box center [209, 133] width 256 height 35
click at [194, 150] on html "**********" at bounding box center [209, 130] width 267 height 40
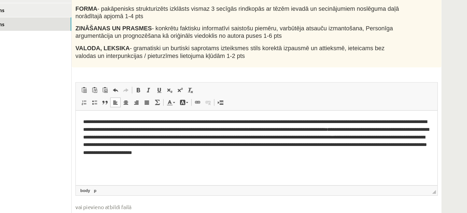
click at [158, 142] on ul "1. uzdevums 2. uzdevums 3. uzdevums 4. uzdevums 5. uzdevums 6. uzdevums 7. uzde…" at bounding box center [136, 84] width 75 height 226
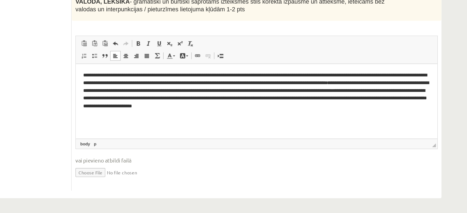
scroll to position [128, 0]
click at [295, 94] on p "**********" at bounding box center [209, 83] width 256 height 29
click at [122, 143] on ul "1. uzdevums 2. uzdevums 3. uzdevums 4. uzdevums 5. uzdevums 6. uzdevums 7. uzde…" at bounding box center [136, 84] width 75 height 226
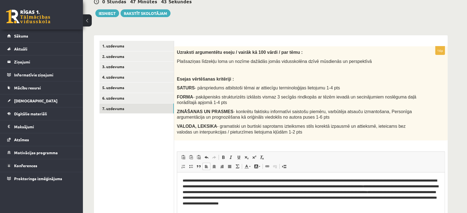
scroll to position [59, 0]
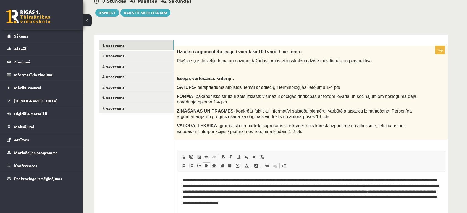
click at [124, 46] on link "1. uzdevums" at bounding box center [136, 45] width 74 height 10
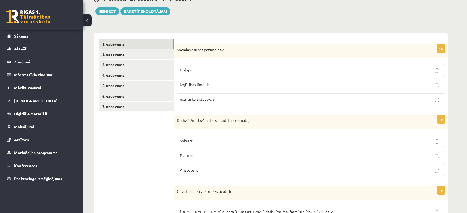
scroll to position [58, 0]
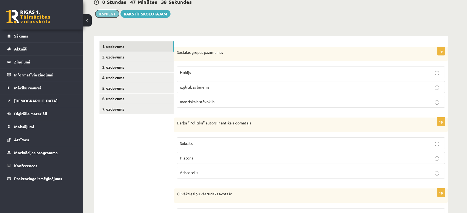
click at [108, 14] on button "Iesniegt" at bounding box center [107, 14] width 24 height 8
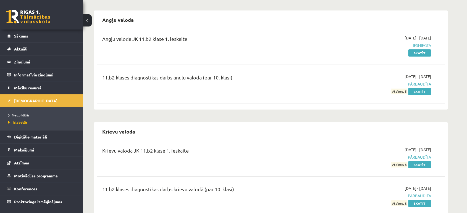
scroll to position [44, 0]
click at [13, 116] on span "Neizpildītās" at bounding box center [18, 115] width 21 height 4
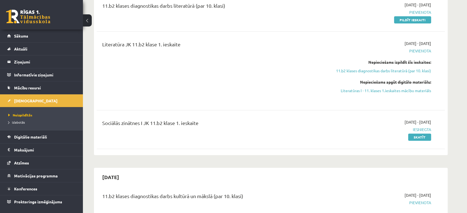
scroll to position [151, 0]
